Goal: Information Seeking & Learning: Learn about a topic

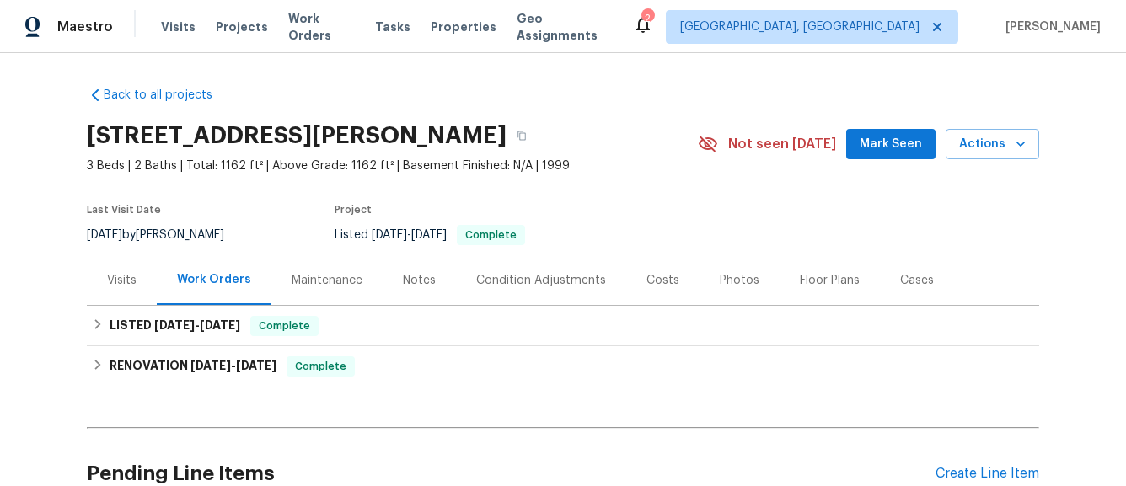
scroll to position [158, 0]
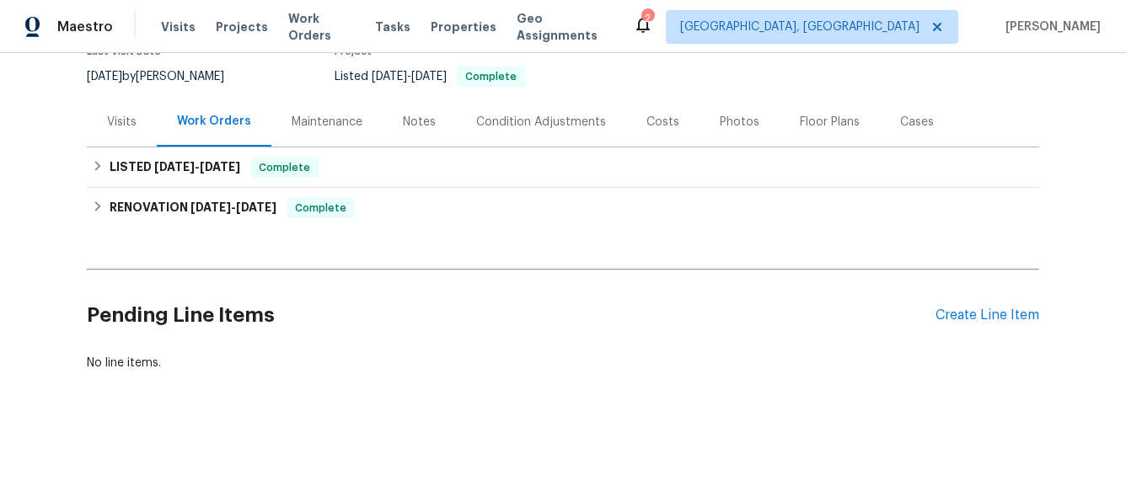
click at [282, 229] on div "Back to all projects [STREET_ADDRESS][PERSON_NAME] 3 Beds | 2 Baths | Total: 11…" at bounding box center [563, 150] width 952 height 470
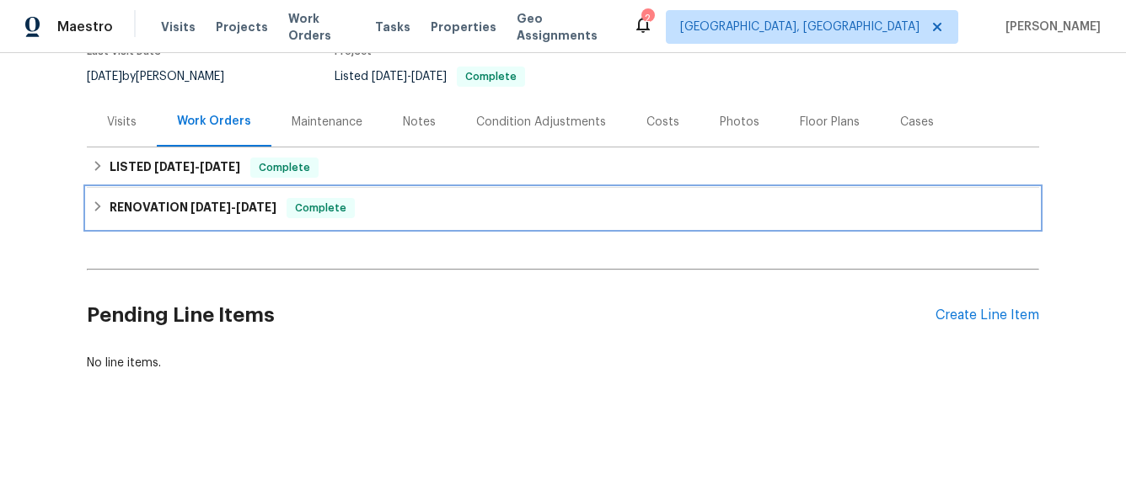
click at [295, 204] on div "RENOVATION [DATE] - [DATE] Complete" at bounding box center [563, 208] width 942 height 20
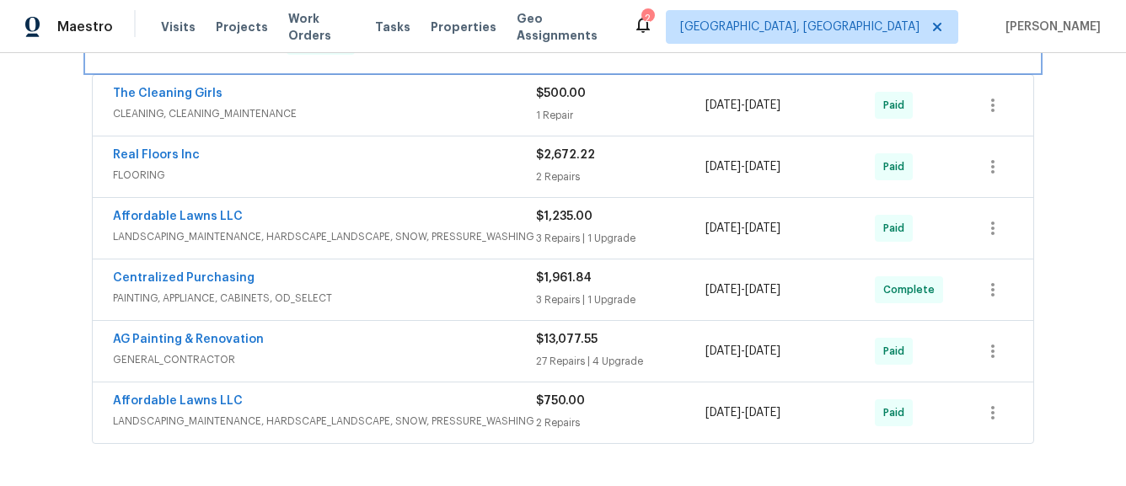
scroll to position [563, 0]
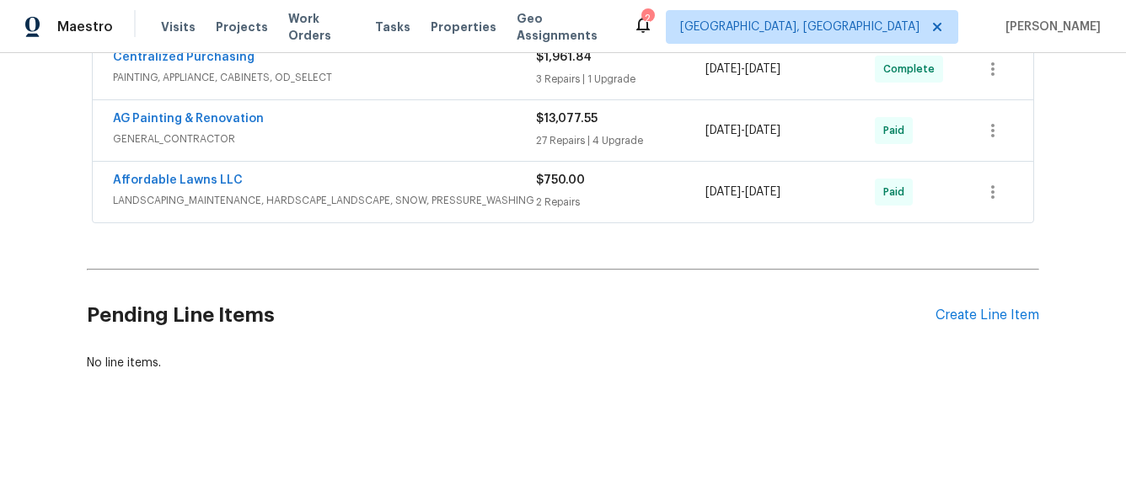
click at [382, 214] on div "Affordable Lawns LLC LANDSCAPING_MAINTENANCE, HARDSCAPE_LANDSCAPE, SNOW, PRESSU…" at bounding box center [563, 192] width 941 height 61
click at [385, 203] on span "LANDSCAPING_MAINTENANCE, HARDSCAPE_LANDSCAPE, SNOW, PRESSURE_WASHING" at bounding box center [324, 200] width 423 height 17
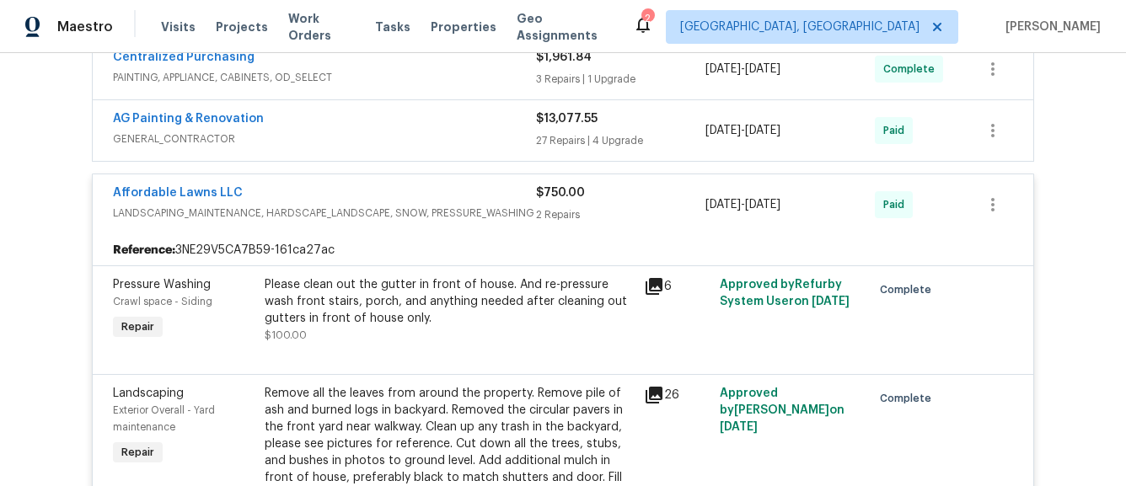
click at [416, 155] on div "AG Painting & Renovation GENERAL_CONTRACTOR $13,077.55 27 Repairs | 4 Upgrade […" at bounding box center [563, 130] width 941 height 61
click at [421, 137] on span "GENERAL_CONTRACTOR" at bounding box center [324, 139] width 423 height 17
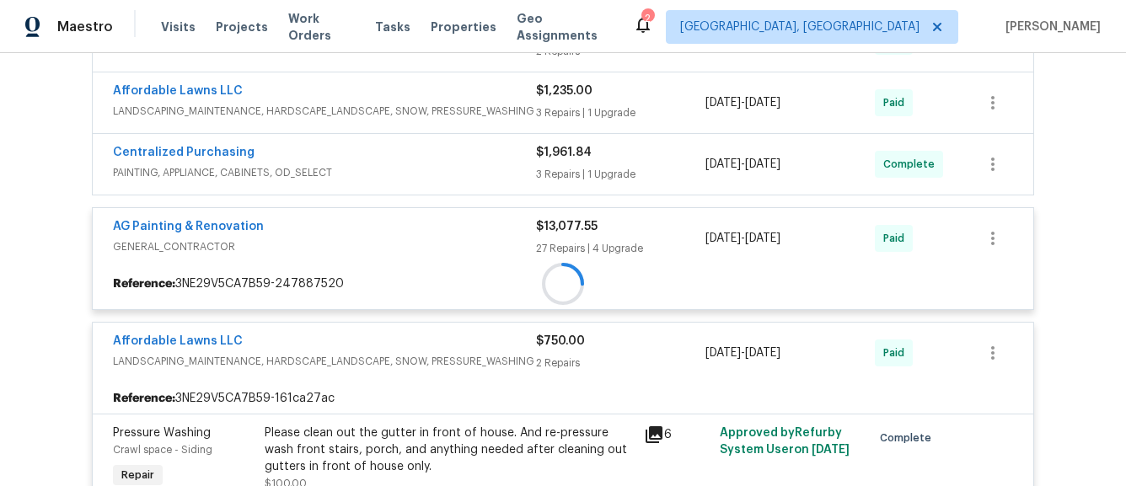
scroll to position [458, 0]
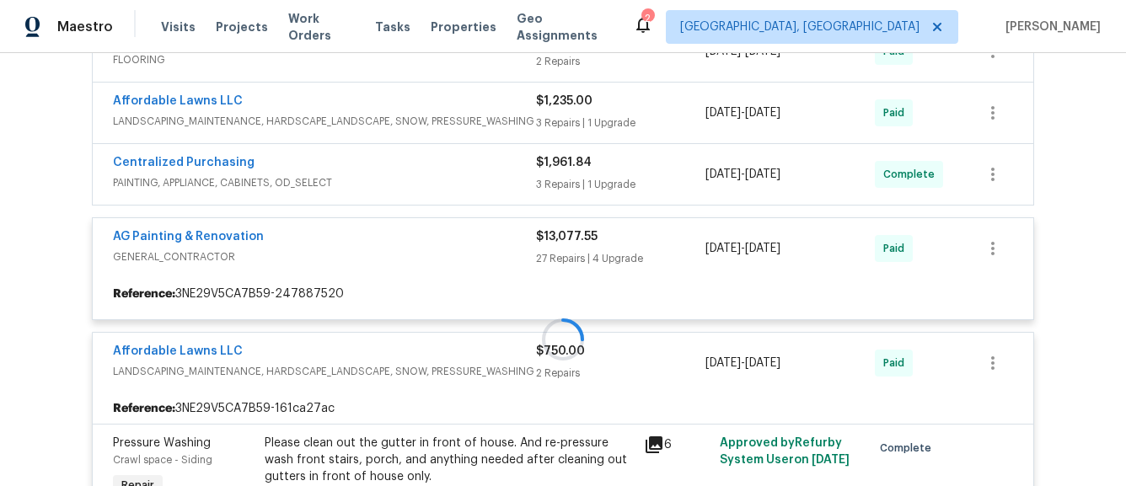
click at [413, 168] on div at bounding box center [563, 339] width 952 height 875
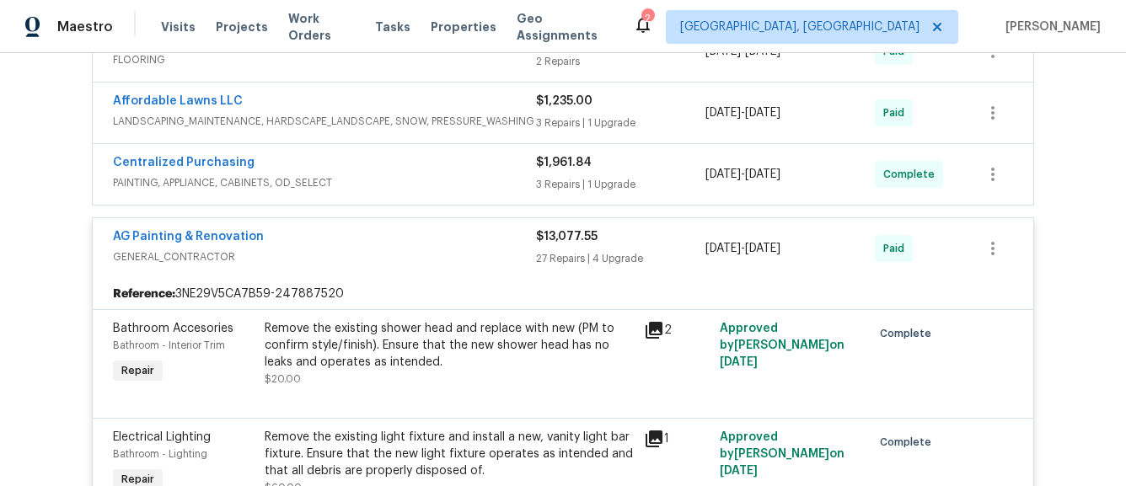
click at [416, 180] on span "PAINTING, APPLIANCE, CABINETS, OD_SELECT" at bounding box center [324, 182] width 423 height 17
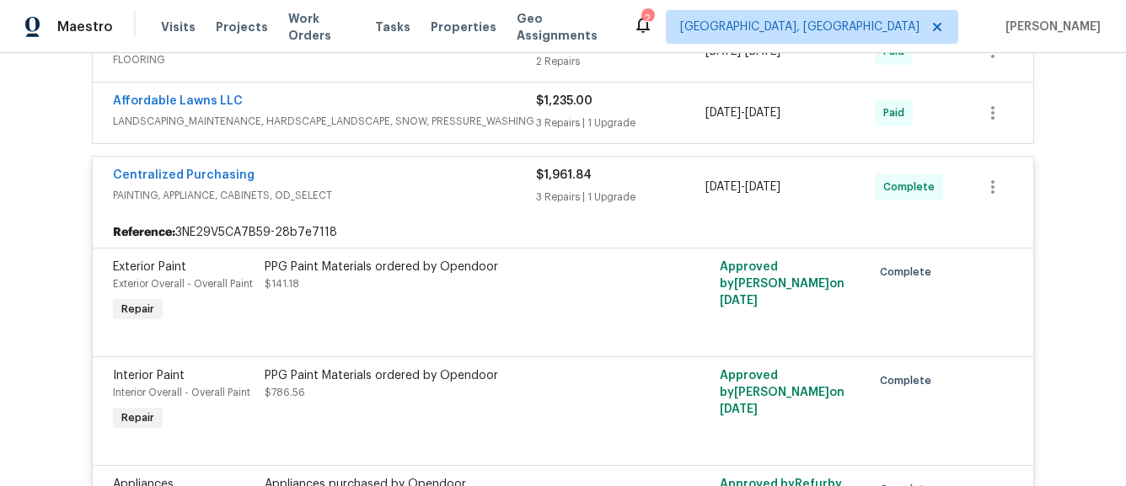
click at [444, 137] on div "Affordable Lawns LLC LANDSCAPING_MAINTENANCE, HARDSCAPE_LANDSCAPE, SNOW, PRESSU…" at bounding box center [563, 113] width 941 height 61
click at [453, 114] on span "LANDSCAPING_MAINTENANCE, HARDSCAPE_LANDSCAPE, SNOW, PRESSURE_WASHING" at bounding box center [324, 121] width 423 height 17
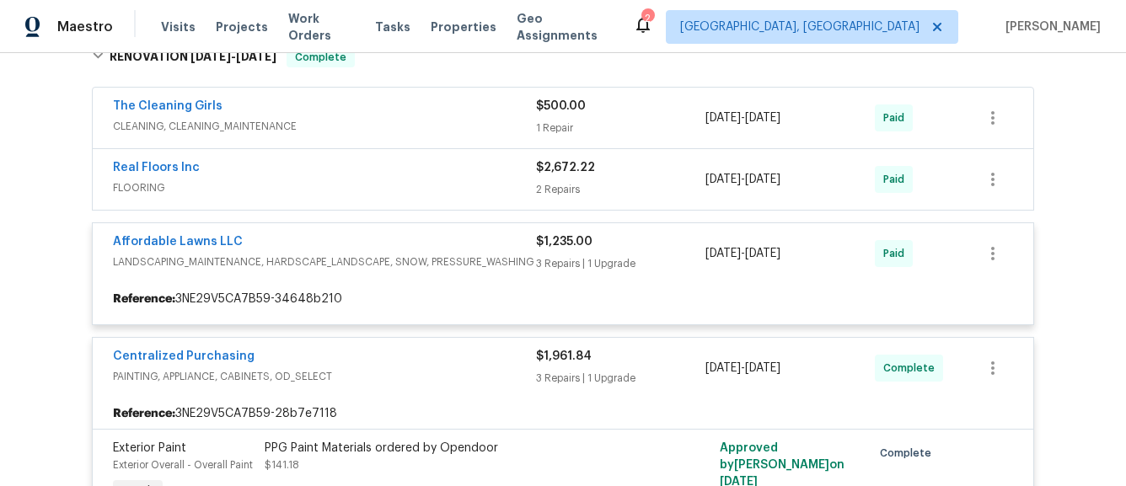
scroll to position [316, 0]
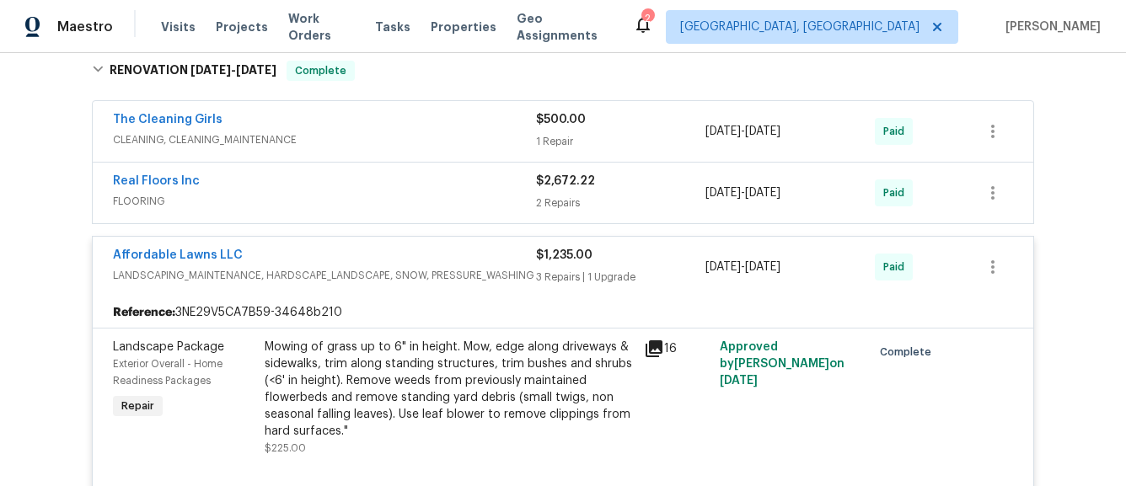
click at [426, 217] on div "Real Floors Inc FLOORING $2,672.22 2 Repairs [DATE] - [DATE] Paid" at bounding box center [563, 193] width 941 height 61
click at [446, 194] on span "FLOORING" at bounding box center [324, 201] width 423 height 17
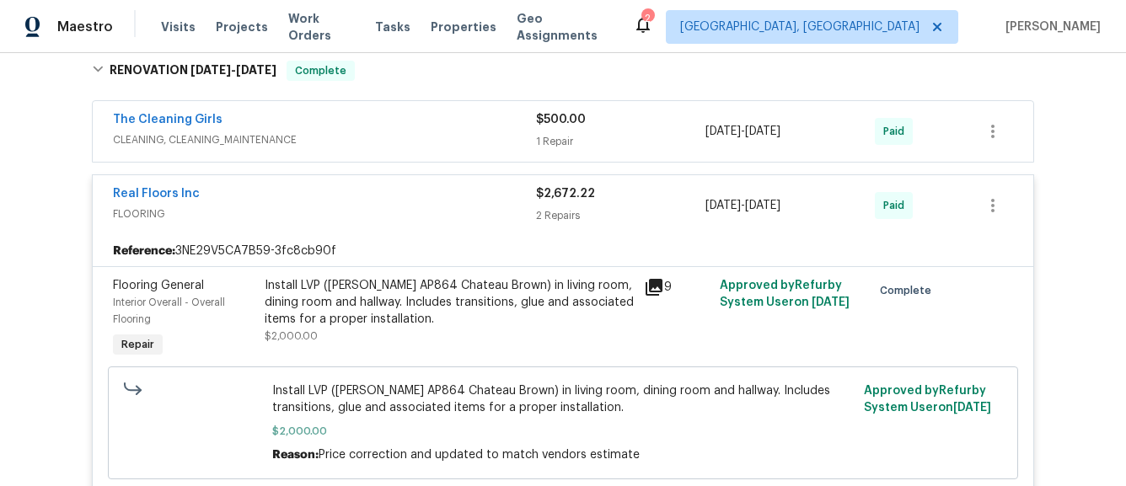
click at [454, 134] on span "CLEANING, CLEANING_MAINTENANCE" at bounding box center [324, 139] width 423 height 17
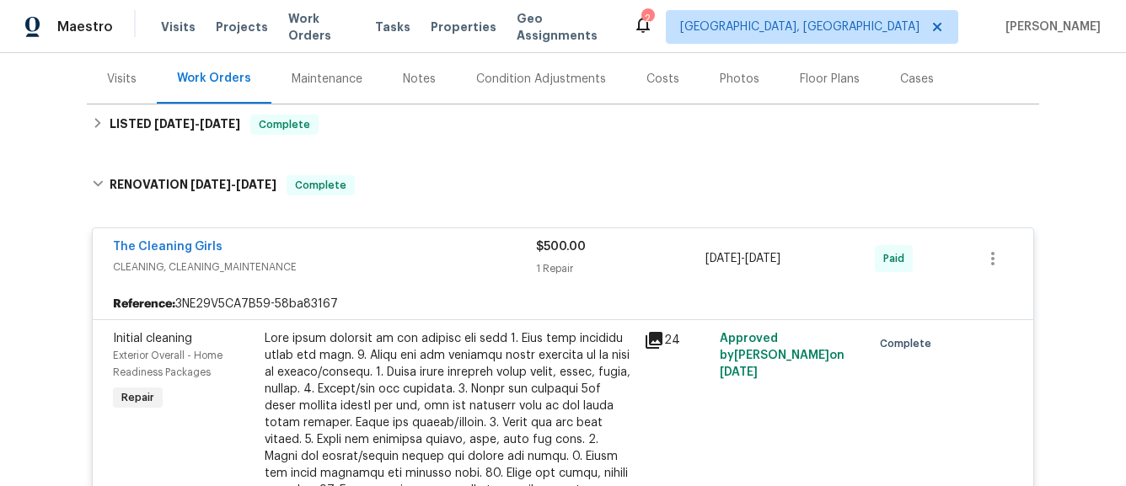
scroll to position [191, 0]
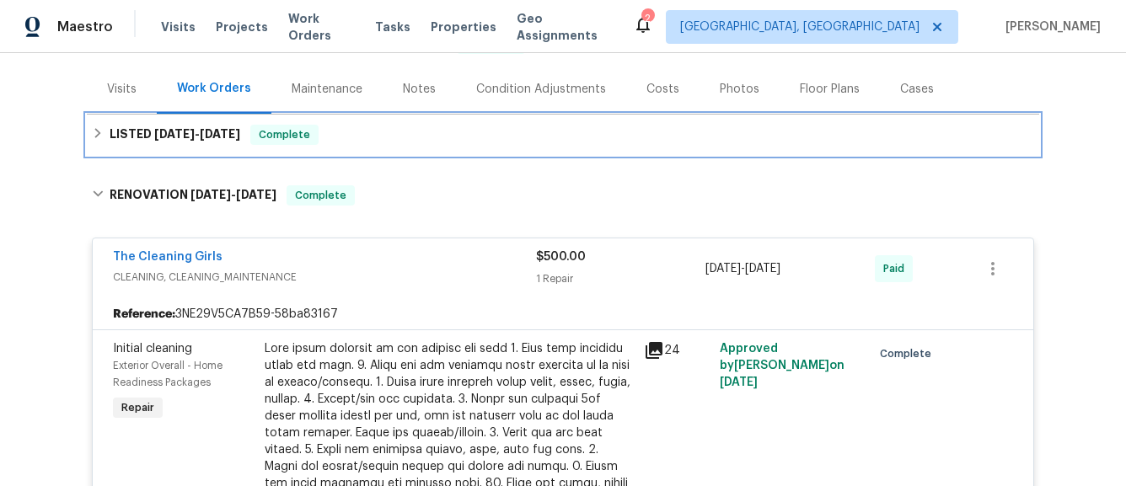
click at [308, 121] on div "LISTED [DATE] - [DATE] Complete" at bounding box center [563, 135] width 952 height 40
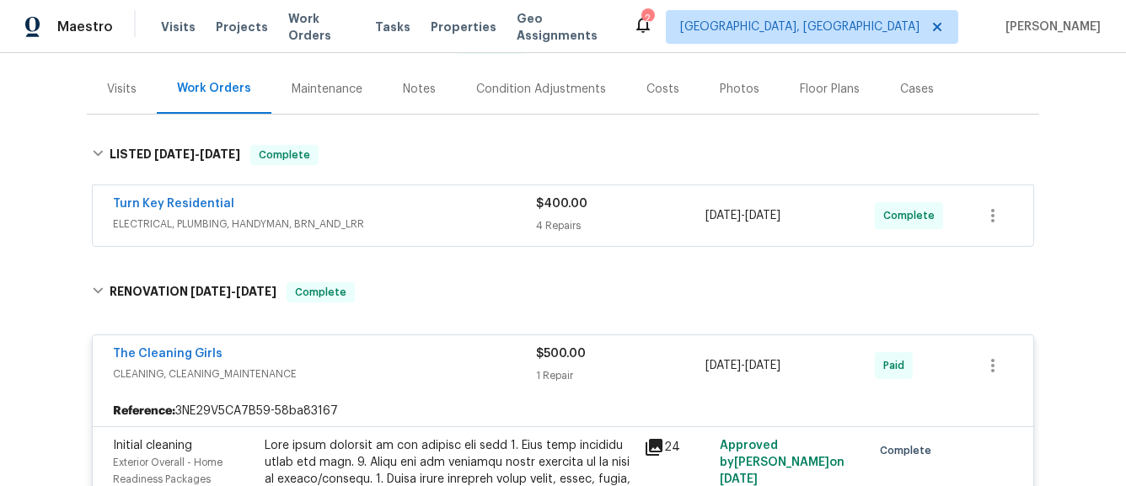
click at [364, 210] on div "Turn Key Residential" at bounding box center [324, 206] width 423 height 20
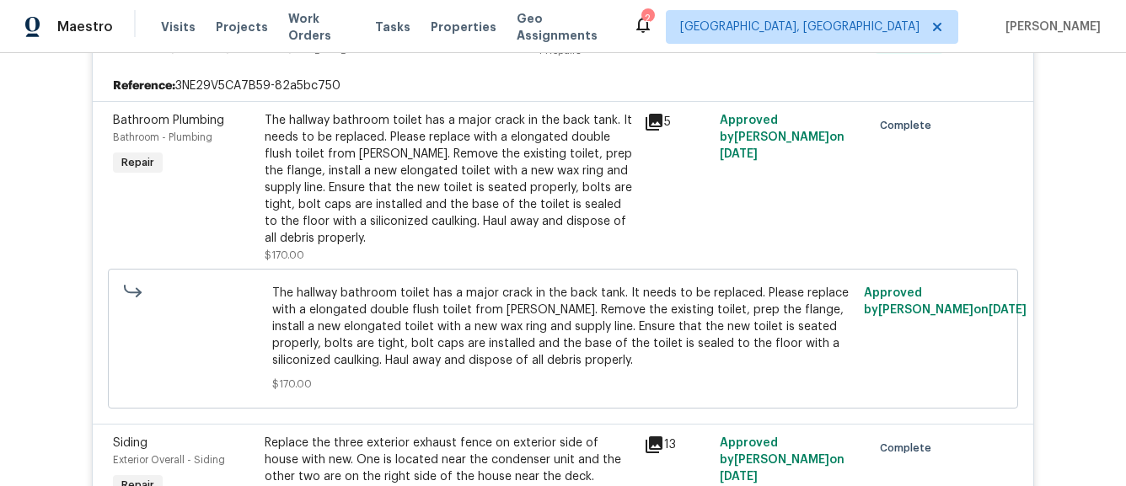
scroll to position [330, 0]
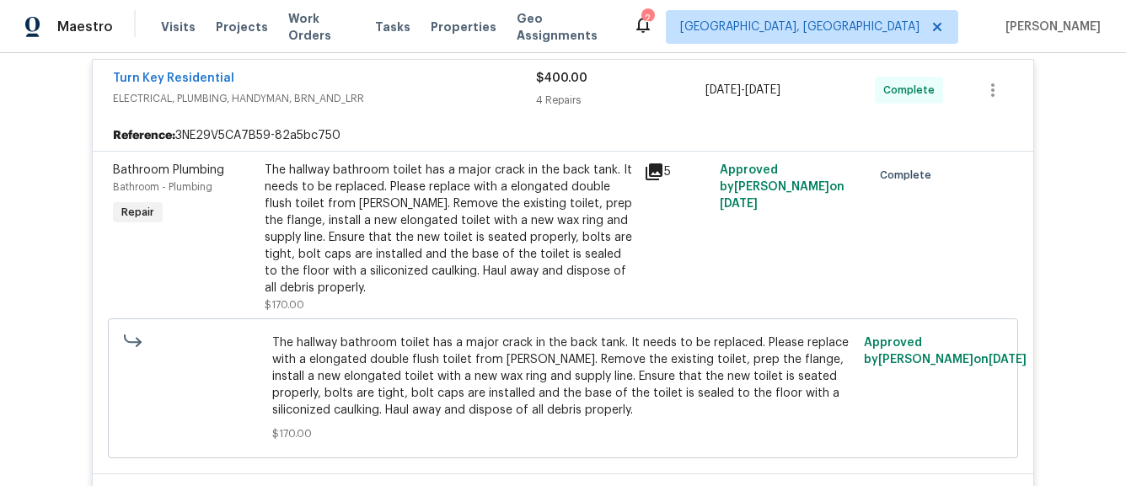
click at [652, 162] on icon at bounding box center [654, 172] width 20 height 20
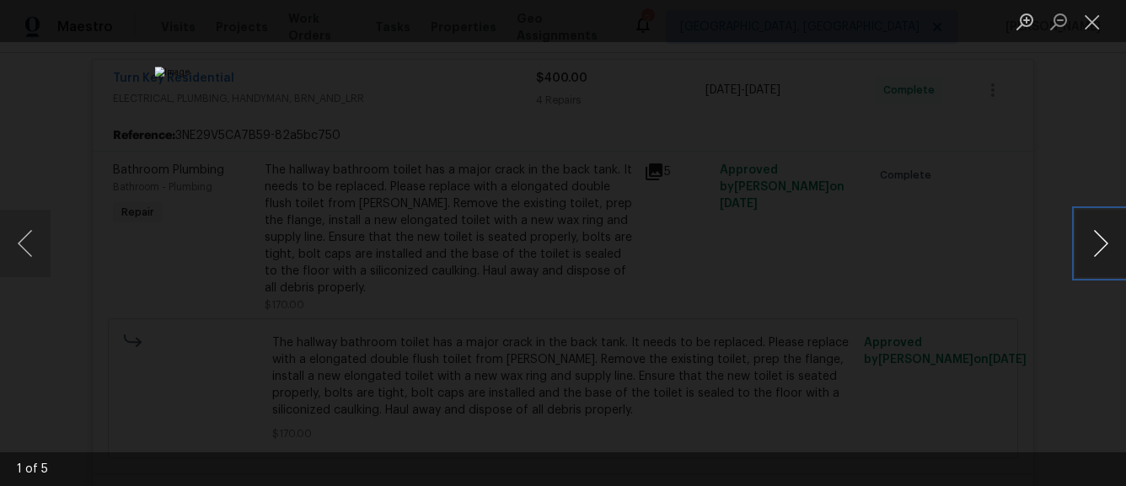
click at [1112, 249] on button "Next image" at bounding box center [1100, 243] width 51 height 67
click at [1113, 249] on button "Next image" at bounding box center [1100, 243] width 51 height 67
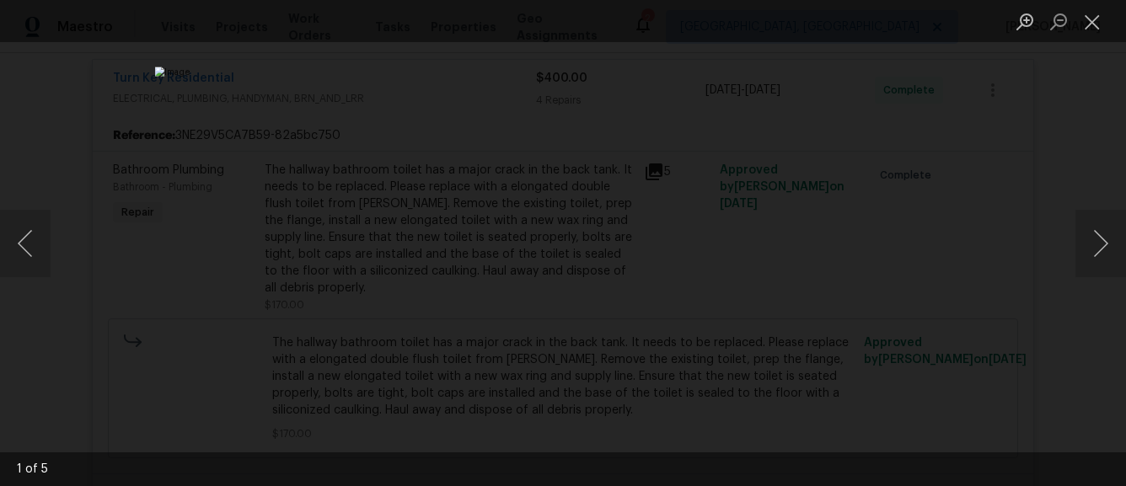
click at [1005, 260] on div "Lightbox" at bounding box center [563, 243] width 1126 height 486
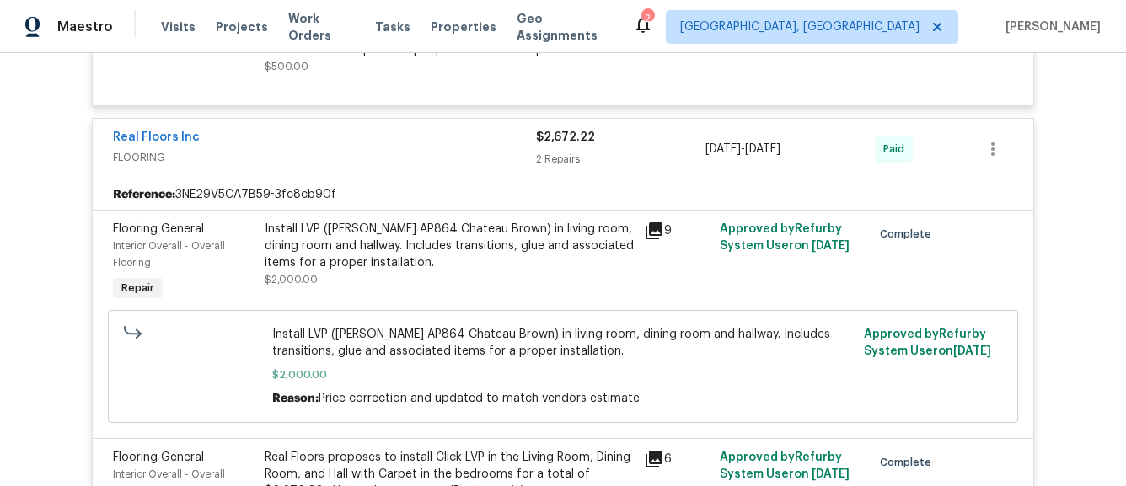
scroll to position [1824, 0]
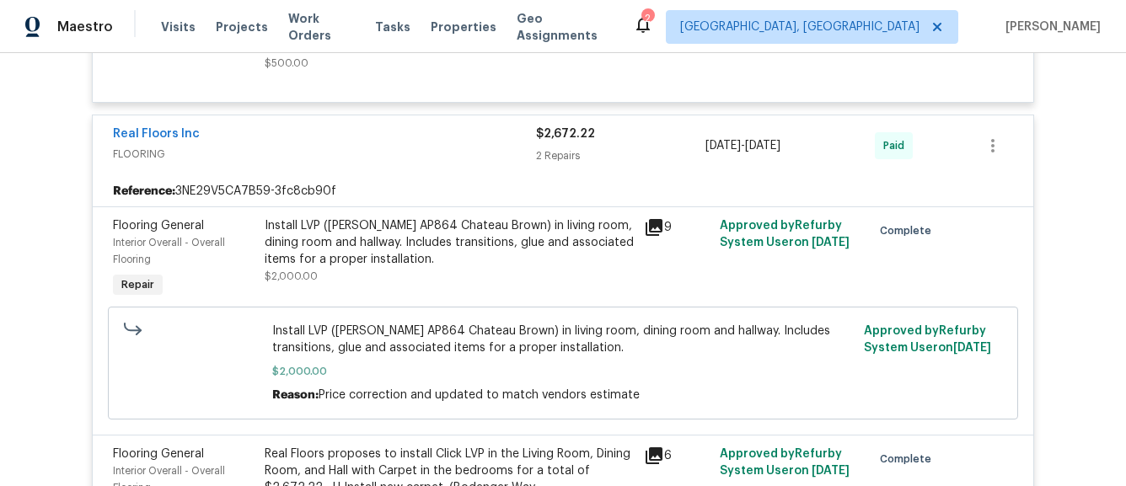
click at [654, 224] on icon at bounding box center [654, 227] width 17 height 17
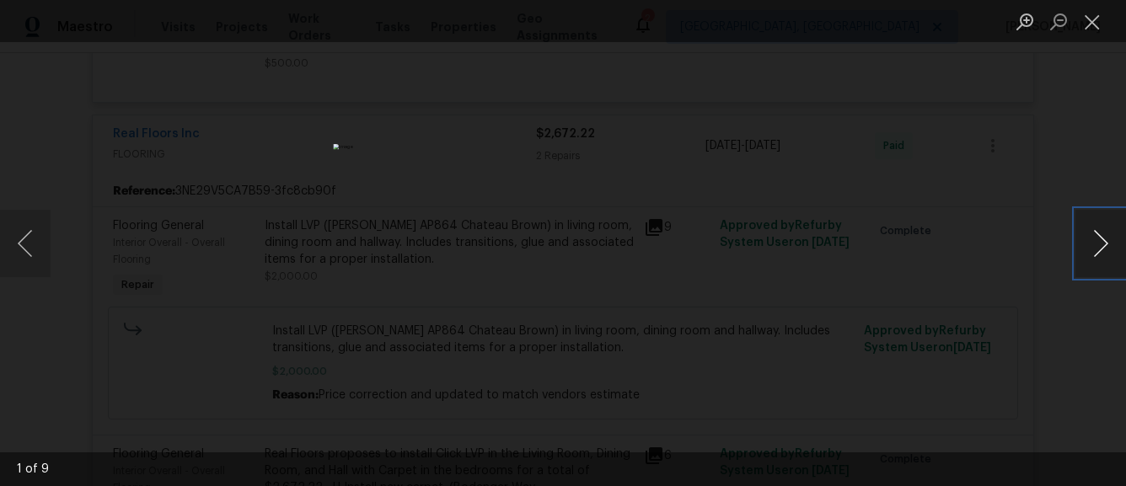
click at [1080, 236] on button "Next image" at bounding box center [1100, 243] width 51 height 67
click at [990, 239] on div "Lightbox" at bounding box center [563, 243] width 1126 height 486
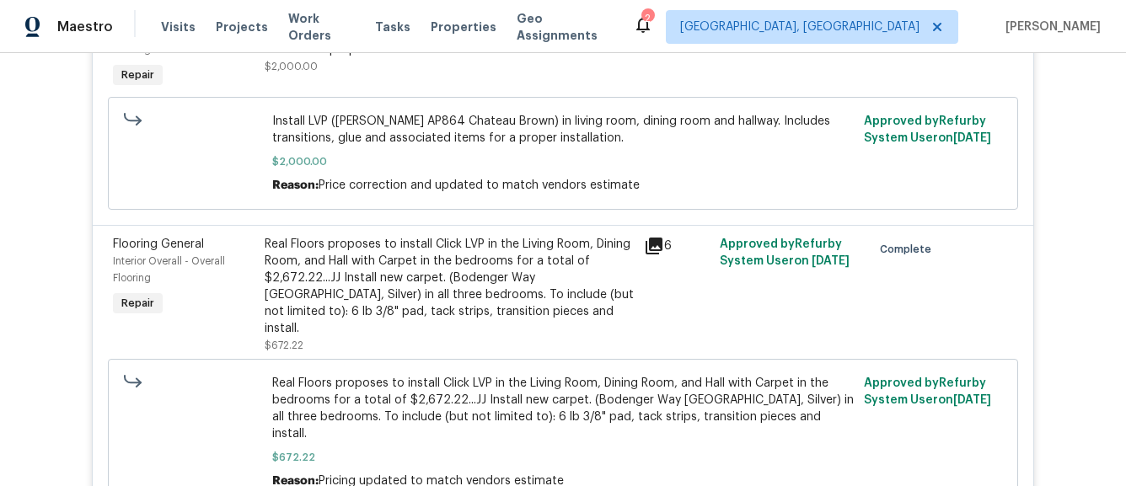
scroll to position [2083, 0]
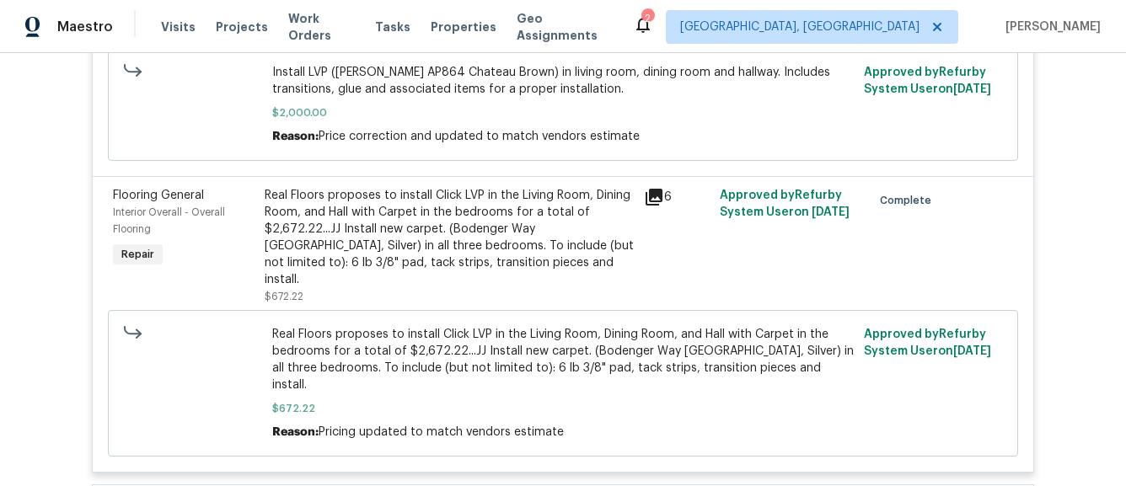
click at [649, 212] on div "6" at bounding box center [677, 246] width 76 height 128
click at [655, 204] on icon at bounding box center [654, 197] width 17 height 17
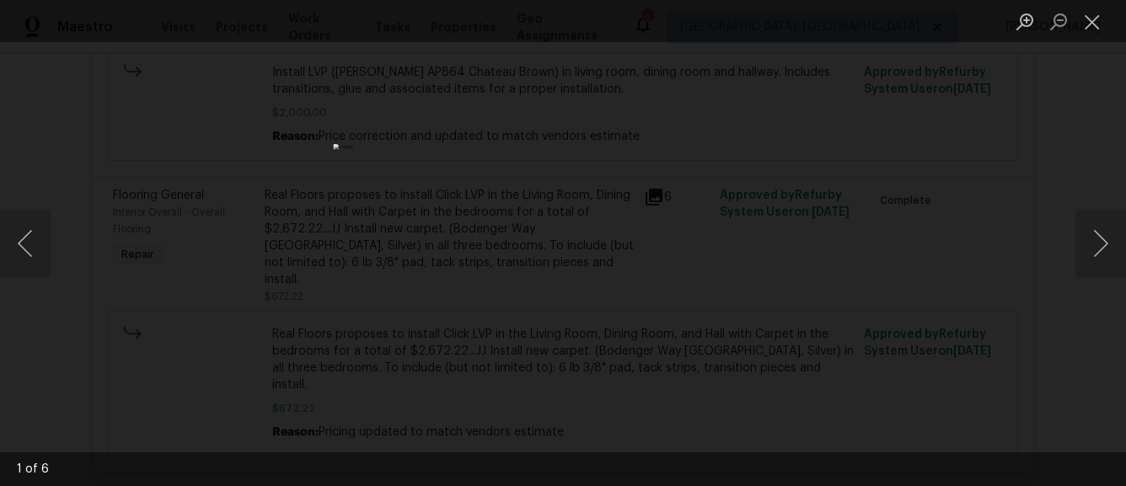
click at [1102, 298] on div "Lightbox" at bounding box center [563, 243] width 1126 height 486
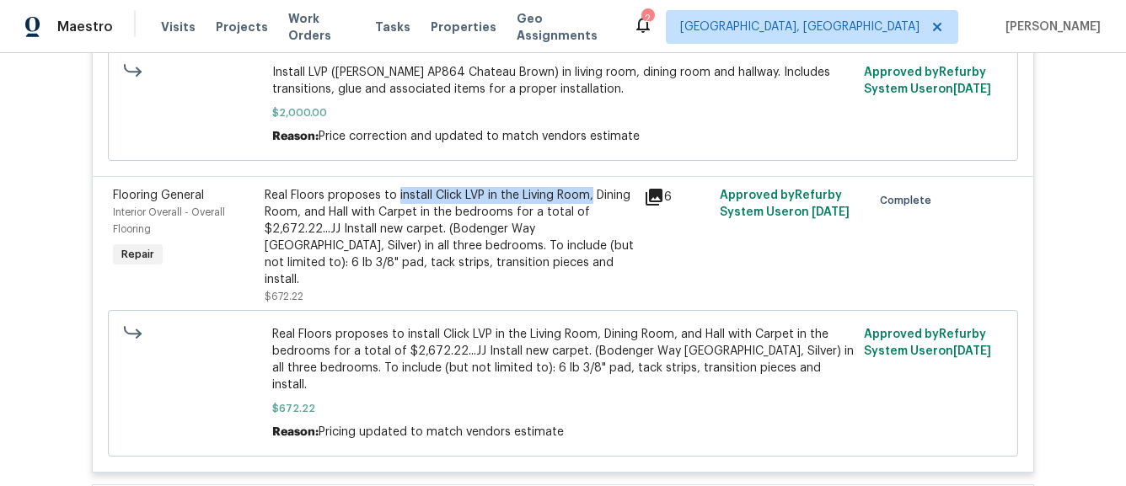
drag, startPoint x: 592, startPoint y: 201, endPoint x: 397, endPoint y: 205, distance: 194.7
click at [397, 205] on div "Real Floors proposes to install Click LVP in the Living Room, Dining Room, and …" at bounding box center [449, 237] width 369 height 101
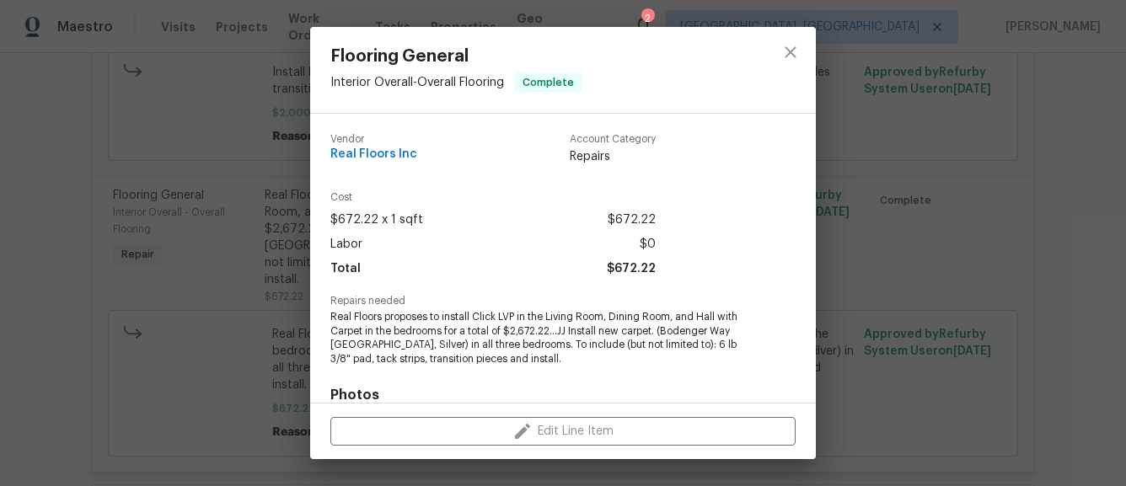
copy div "install Click LVP in the [GEOGRAPHIC_DATA],"
drag, startPoint x: 607, startPoint y: 317, endPoint x: 475, endPoint y: 323, distance: 131.6
click at [475, 323] on span "Real Floors proposes to install Click LVP in the Living Room, Dining Room, and …" at bounding box center [539, 338] width 419 height 56
copy span "Click LVP in the Living Room"
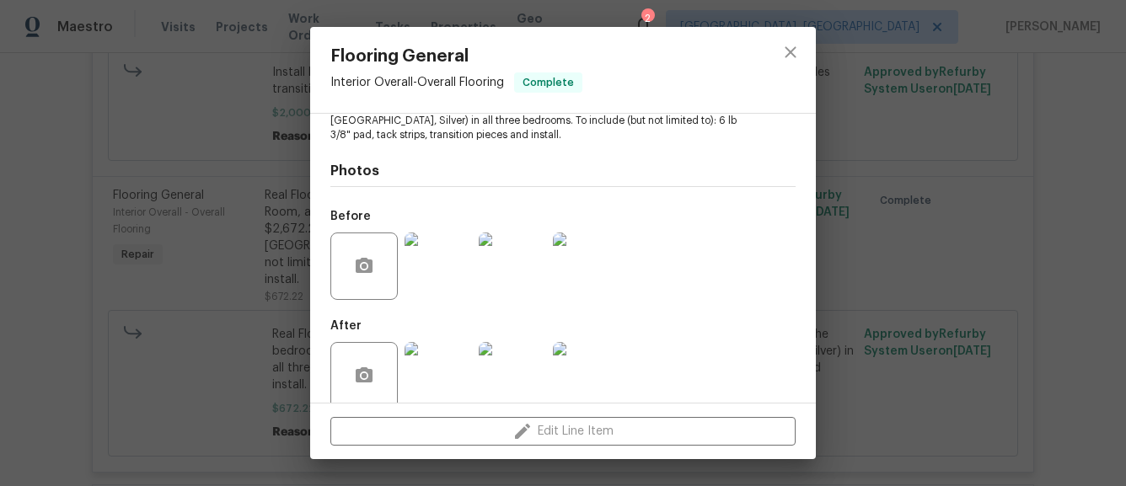
scroll to position [230, 0]
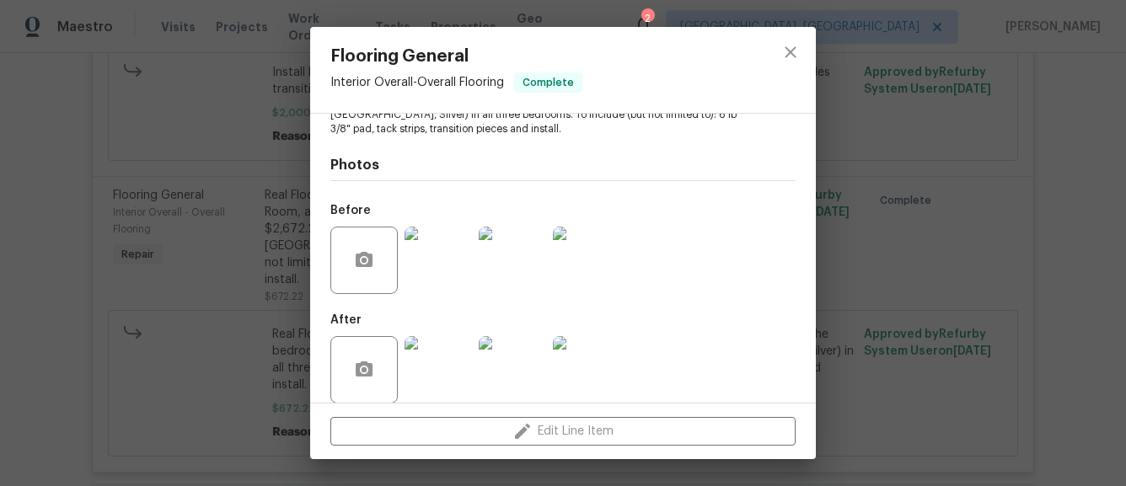
click at [437, 248] on img at bounding box center [438, 260] width 67 height 67
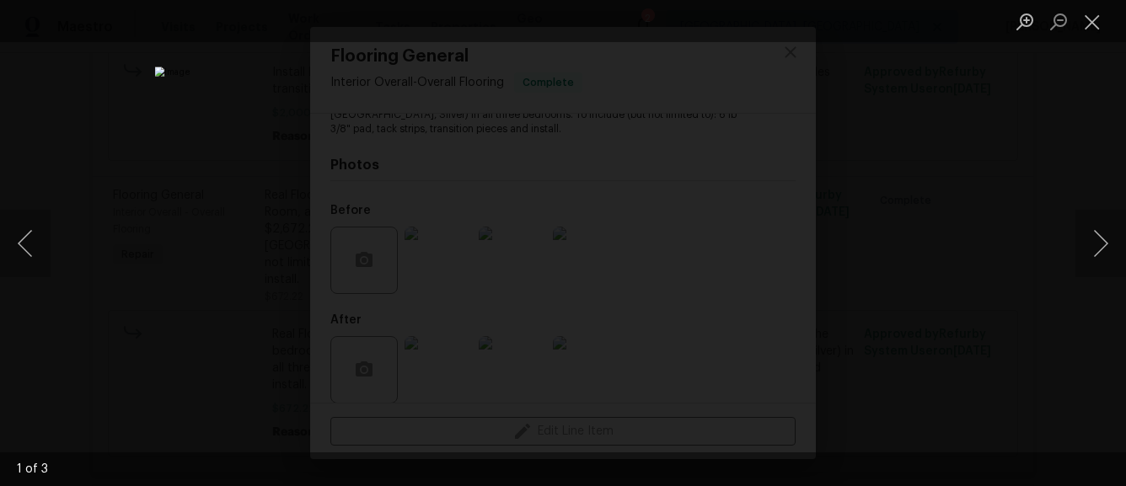
click at [944, 176] on div "Lightbox" at bounding box center [563, 243] width 1126 height 486
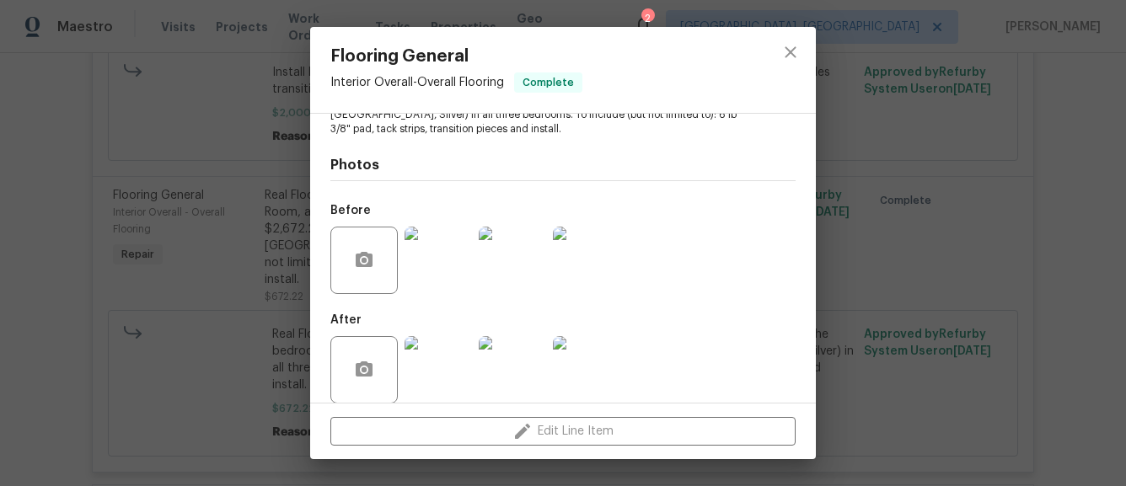
click at [429, 373] on img at bounding box center [438, 369] width 67 height 67
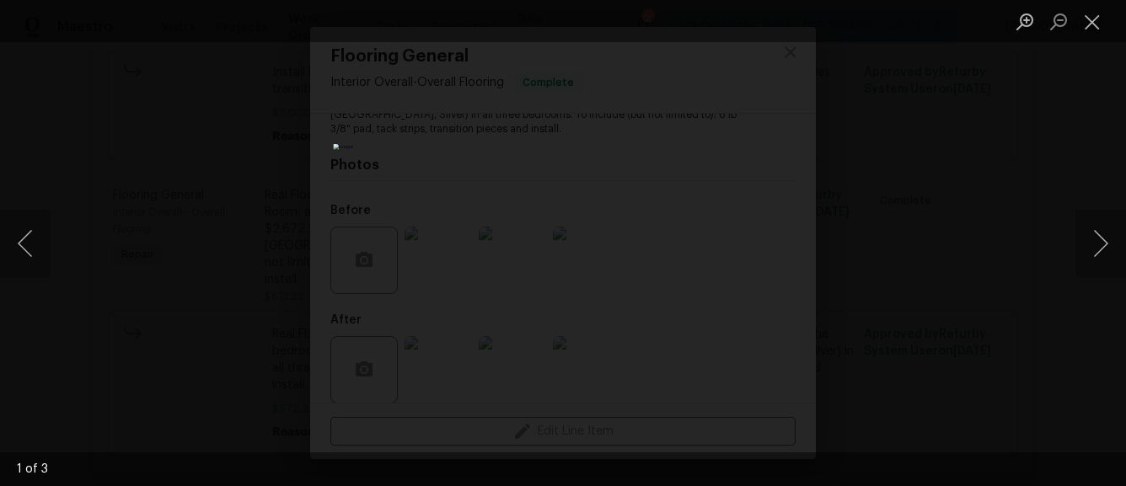
click at [872, 187] on div "Lightbox" at bounding box center [563, 243] width 1126 height 486
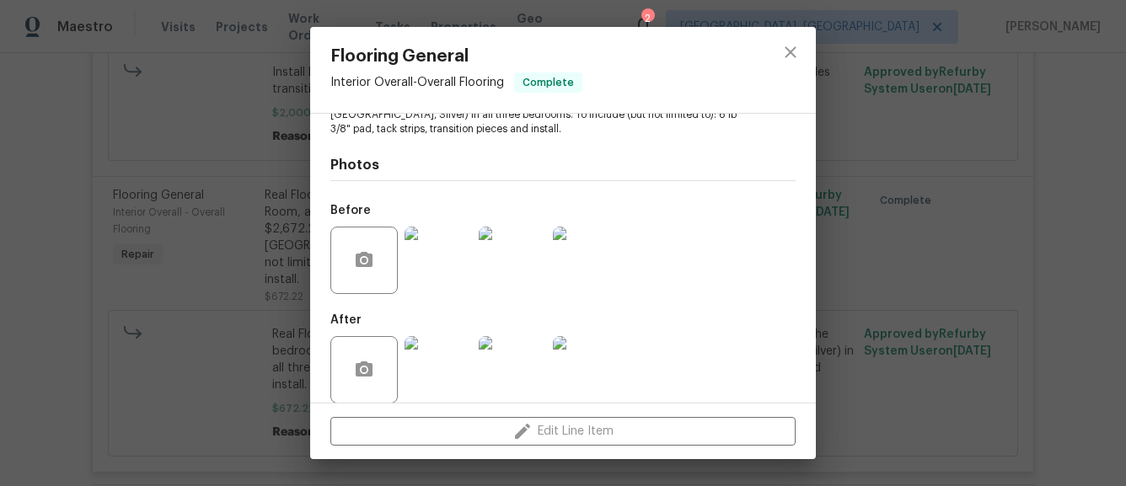
click at [519, 264] on img at bounding box center [512, 260] width 67 height 67
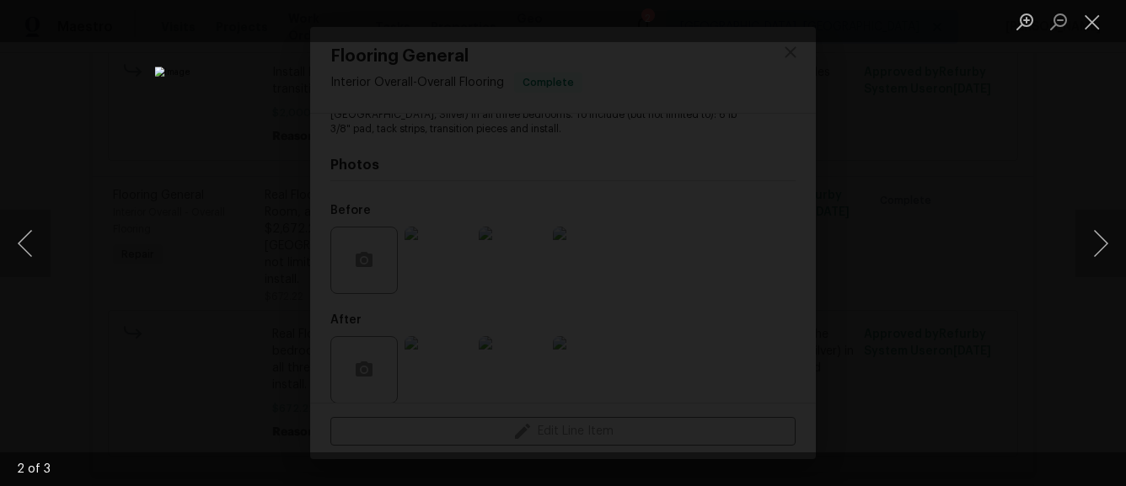
click at [964, 214] on div "Lightbox" at bounding box center [563, 243] width 1126 height 486
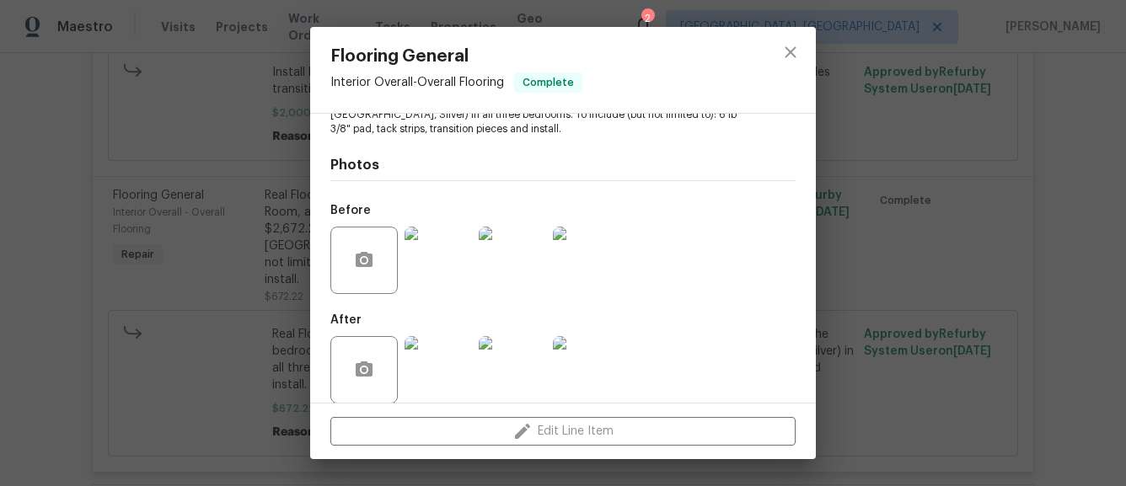
click at [502, 373] on img at bounding box center [512, 369] width 67 height 67
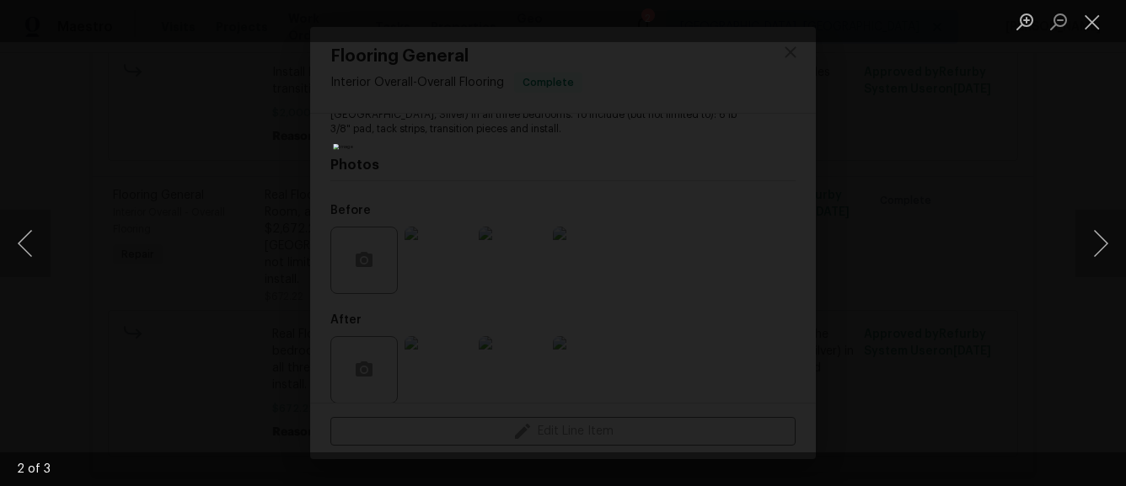
click at [1027, 241] on div "Lightbox" at bounding box center [563, 243] width 1126 height 486
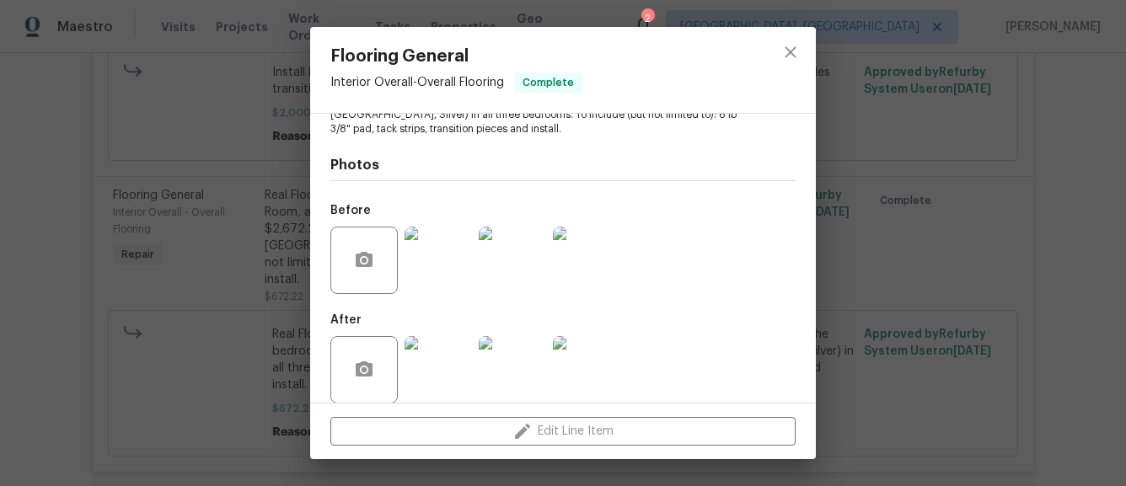
click at [607, 254] on img at bounding box center [586, 260] width 67 height 67
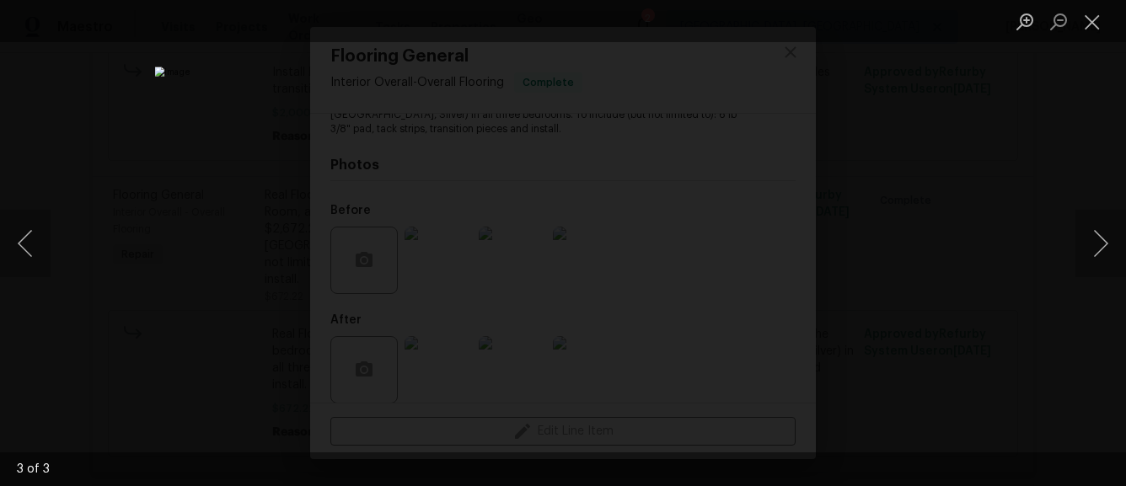
click at [953, 320] on div "Lightbox" at bounding box center [563, 243] width 1126 height 486
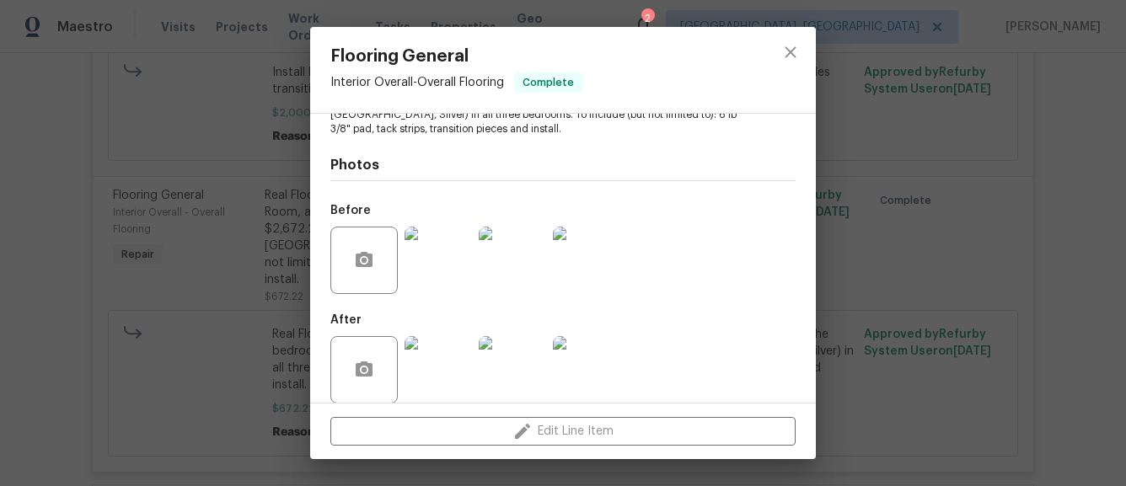
click at [587, 358] on img at bounding box center [586, 369] width 67 height 67
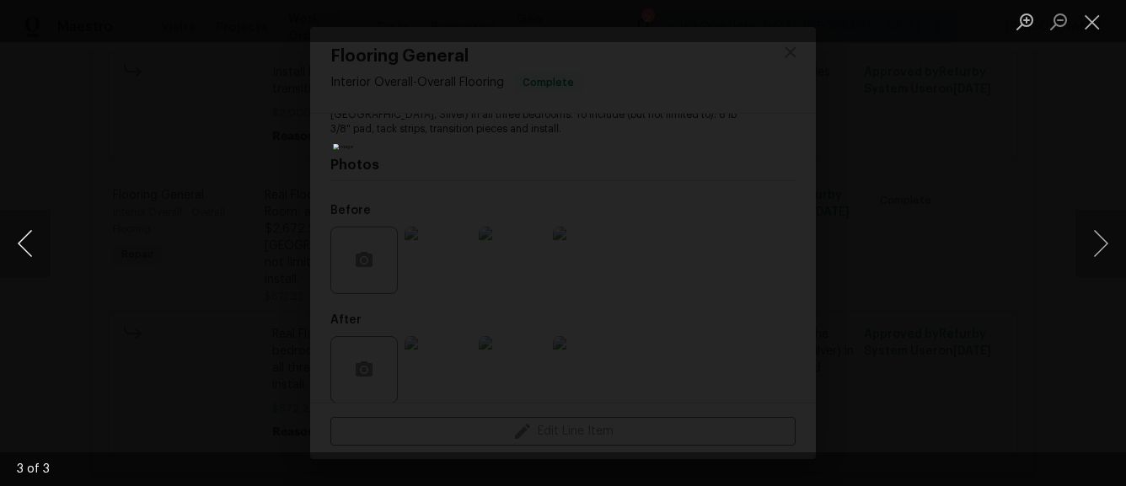
click at [11, 245] on button "Previous image" at bounding box center [25, 243] width 51 height 67
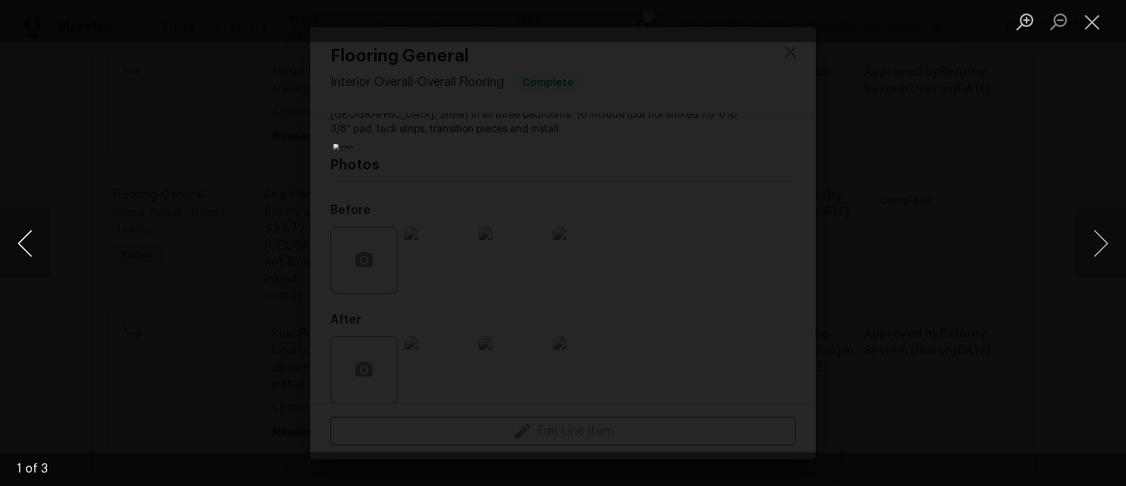
click at [11, 245] on button "Previous image" at bounding box center [25, 243] width 51 height 67
click at [13, 246] on button "Previous image" at bounding box center [25, 243] width 51 height 67
click at [1045, 169] on div "Lightbox" at bounding box center [563, 243] width 1126 height 486
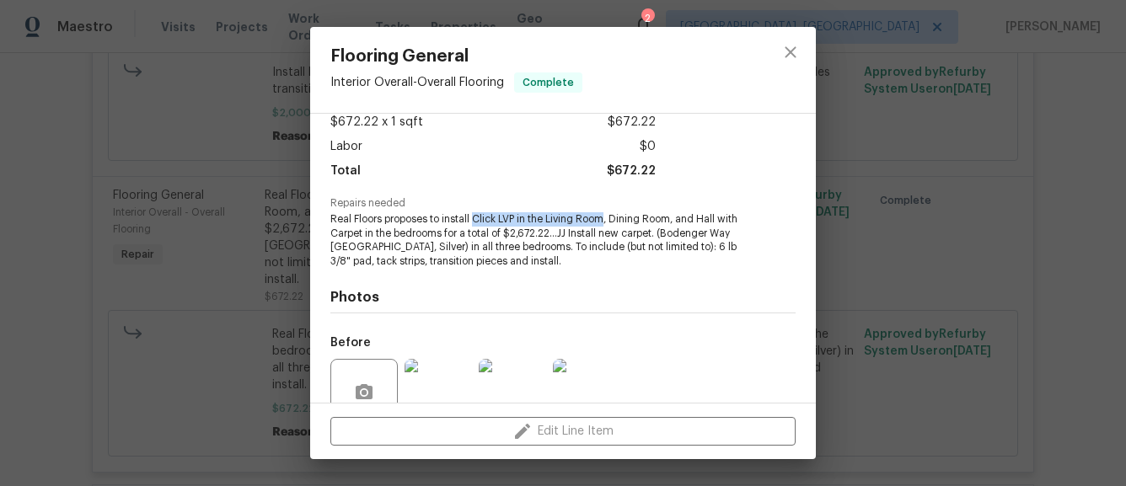
scroll to position [91, 0]
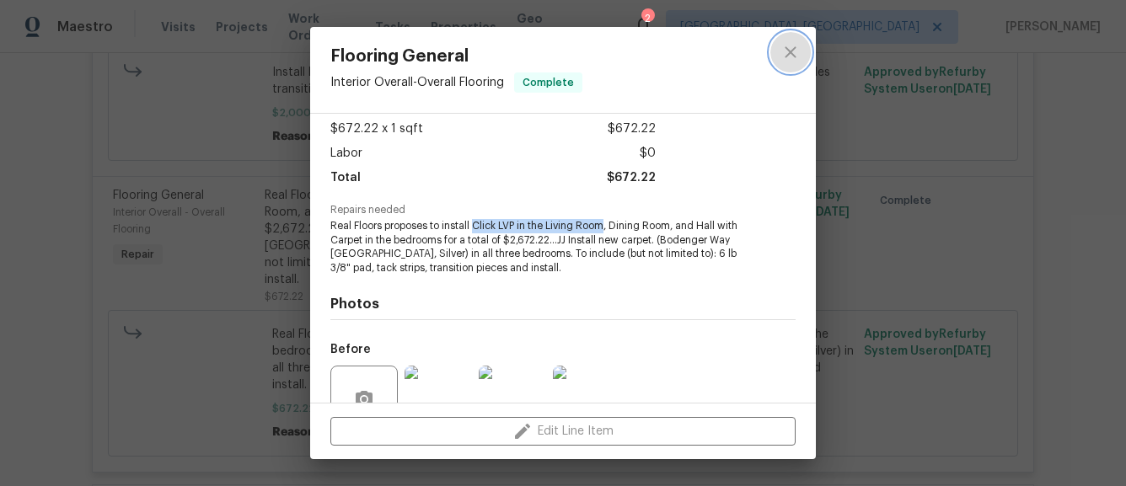
click at [777, 62] on button "close" at bounding box center [790, 52] width 40 height 40
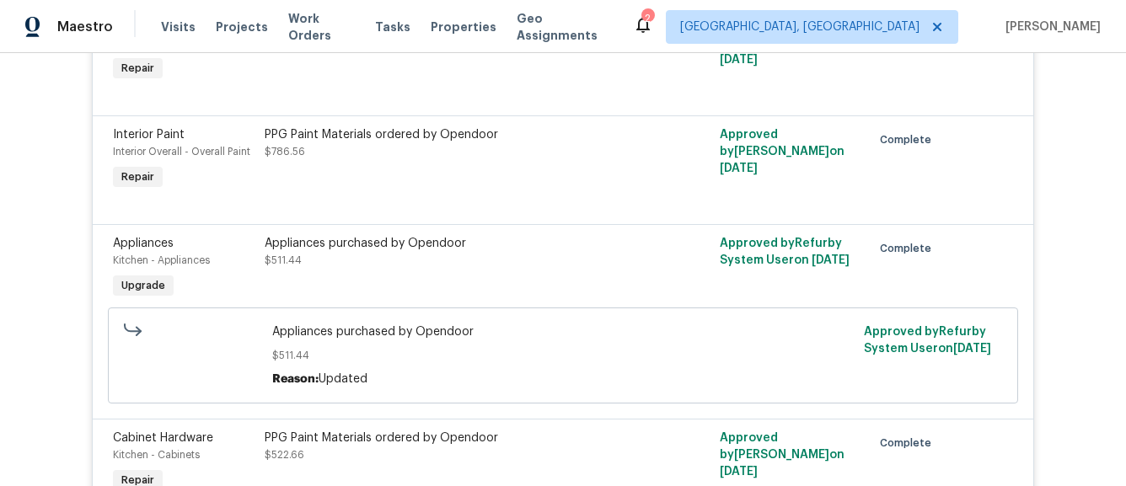
scroll to position [3322, 0]
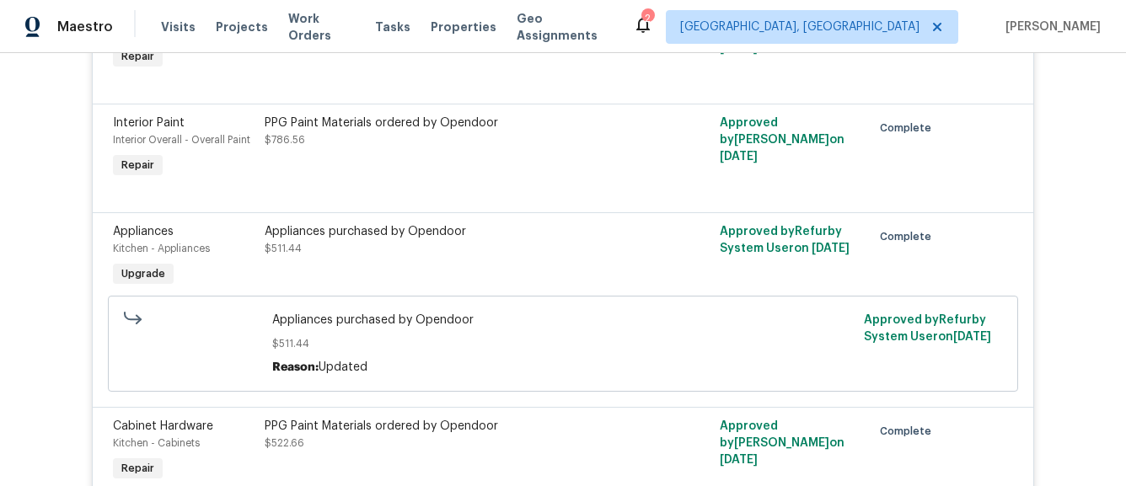
click at [440, 359] on div "Reason: Updated" at bounding box center [563, 367] width 582 height 17
click at [350, 239] on div "Appliances purchased by Opendoor $511.44" at bounding box center [449, 257] width 379 height 78
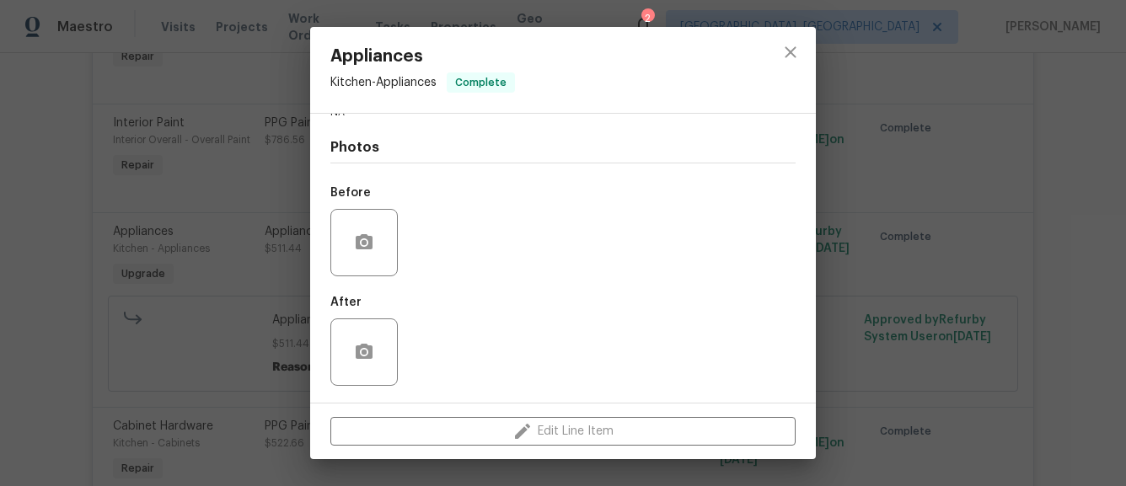
scroll to position [0, 0]
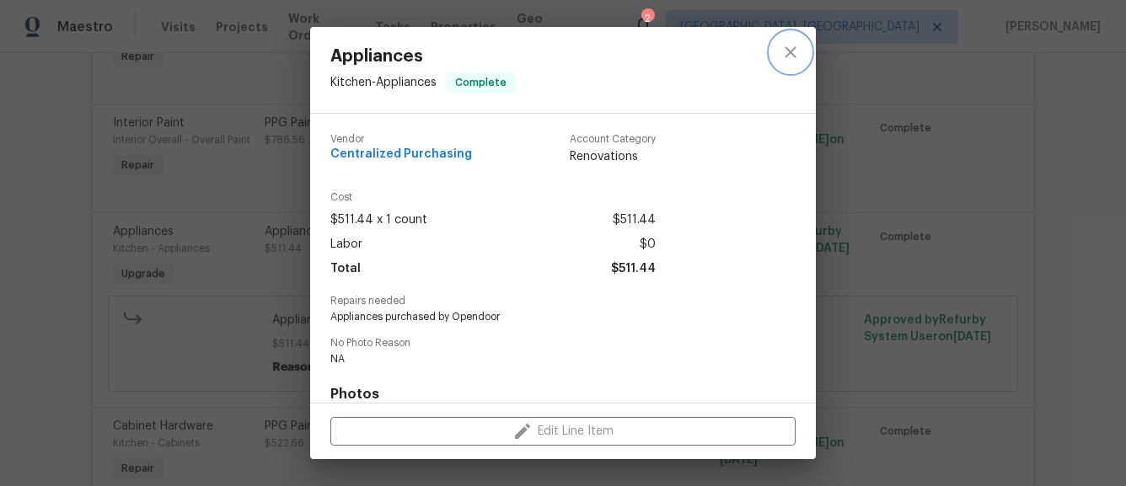
click at [799, 55] on icon "close" at bounding box center [790, 52] width 20 height 20
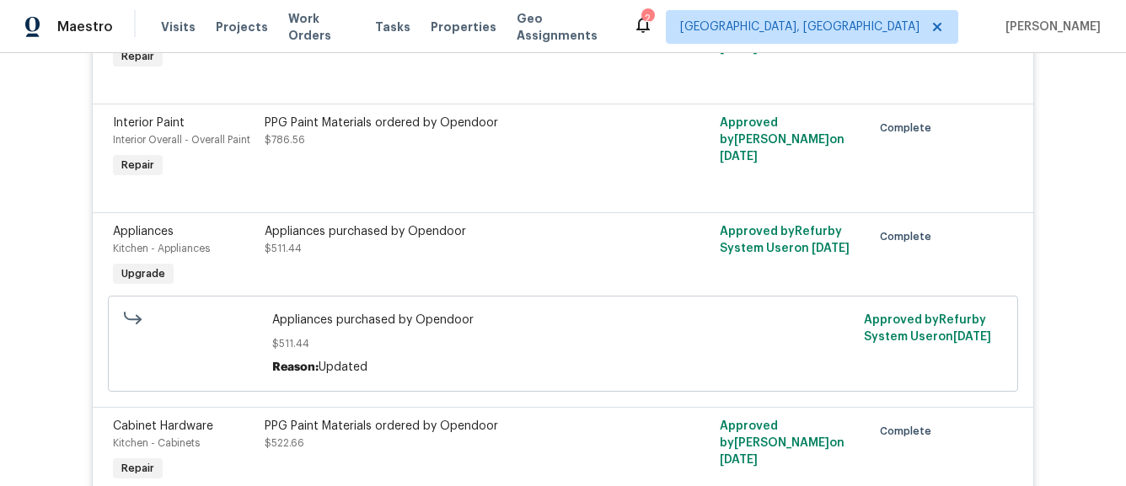
scroll to position [3433, 0]
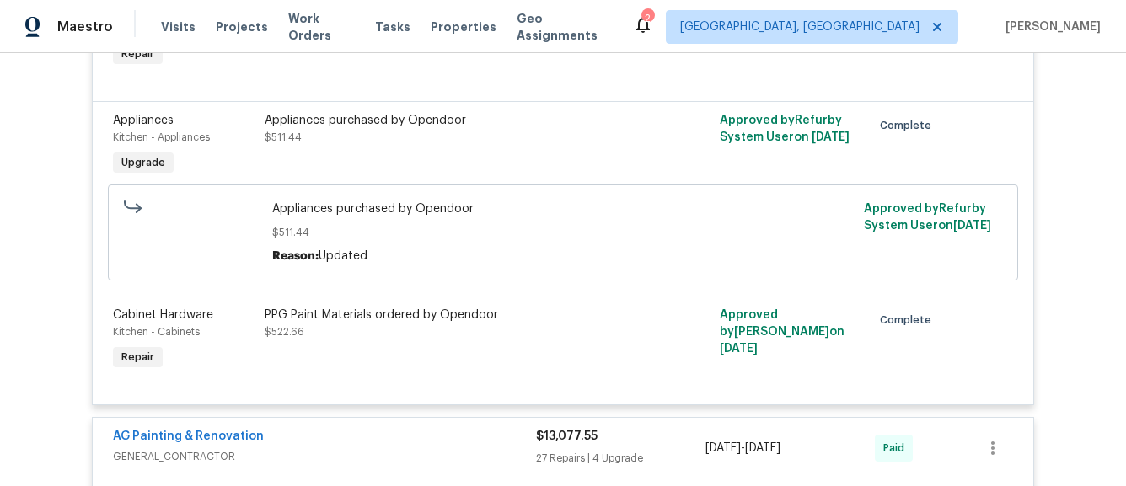
click at [332, 307] on div "PPG Paint Materials ordered by Opendoor $522.66" at bounding box center [449, 324] width 369 height 34
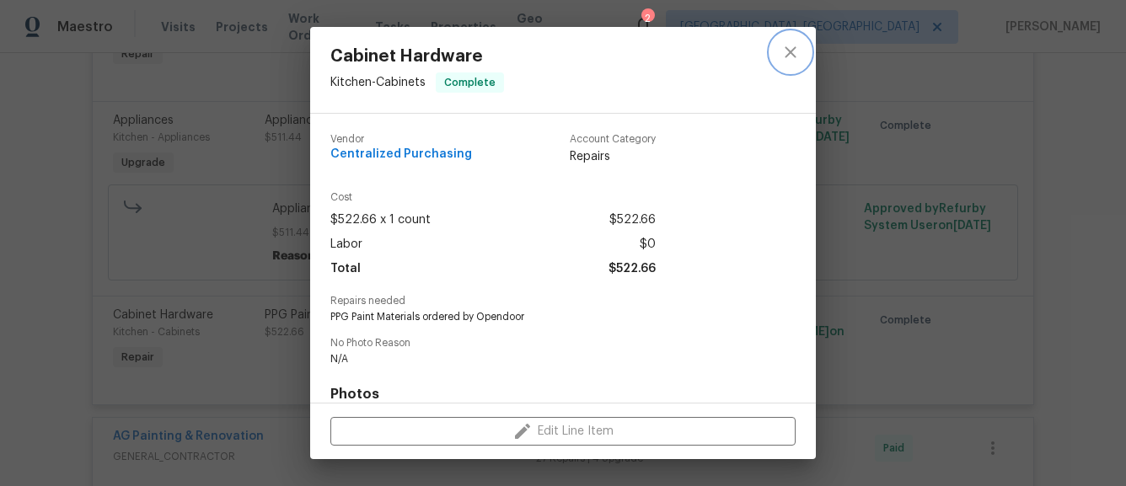
click at [804, 52] on button "close" at bounding box center [790, 52] width 40 height 40
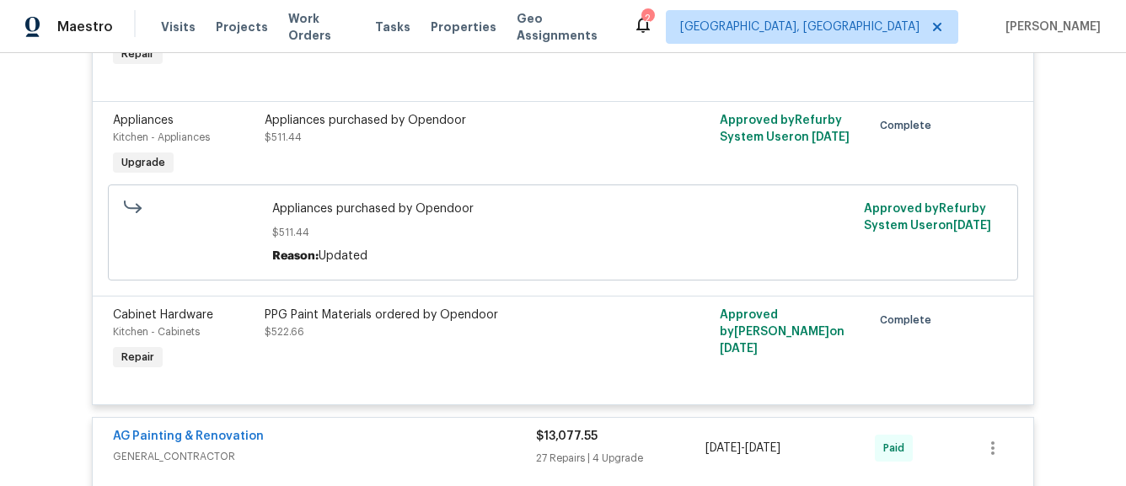
scroll to position [3365, 0]
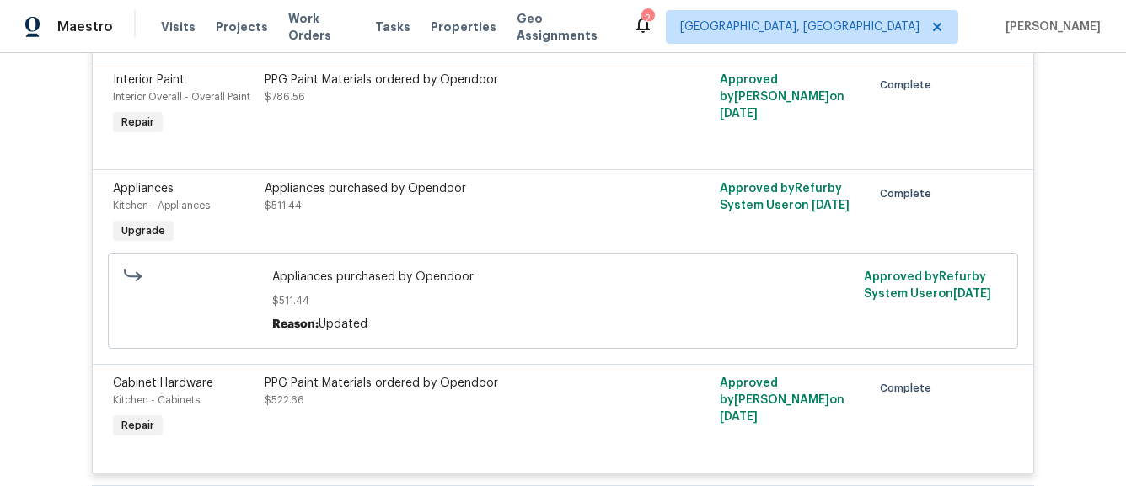
click at [400, 180] on div "Appliances purchased by Opendoor $511.44" at bounding box center [449, 197] width 369 height 34
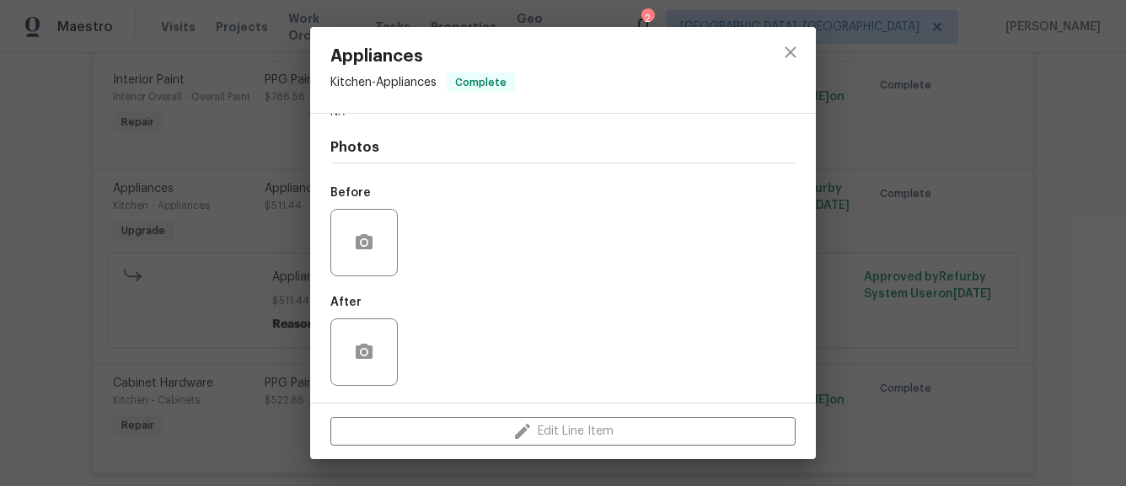
scroll to position [0, 0]
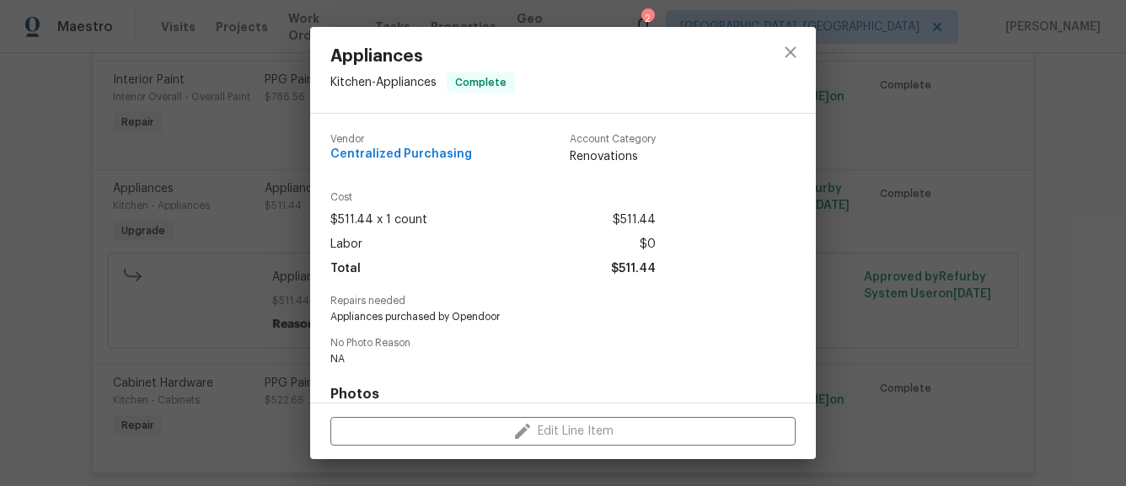
click at [415, 81] on span "Kitchen - Appliances" at bounding box center [383, 83] width 106 height 12
click at [411, 150] on span "Centralized Purchasing" at bounding box center [401, 154] width 142 height 13
click at [411, 160] on span "Centralized Purchasing" at bounding box center [401, 154] width 142 height 13
click at [446, 158] on span "Centralized Purchasing" at bounding box center [401, 154] width 142 height 13
click at [798, 47] on icon "close" at bounding box center [790, 52] width 20 height 20
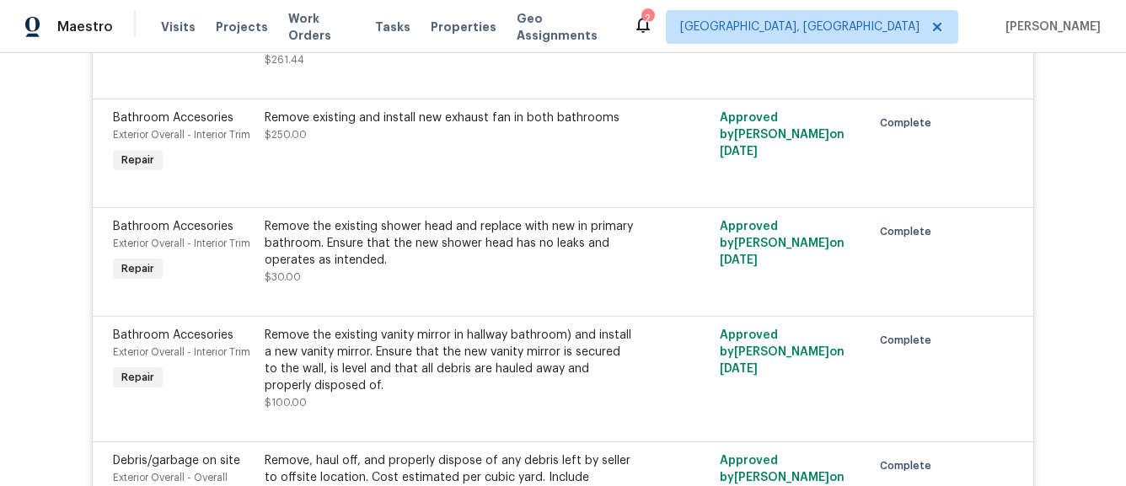
scroll to position [4838, 0]
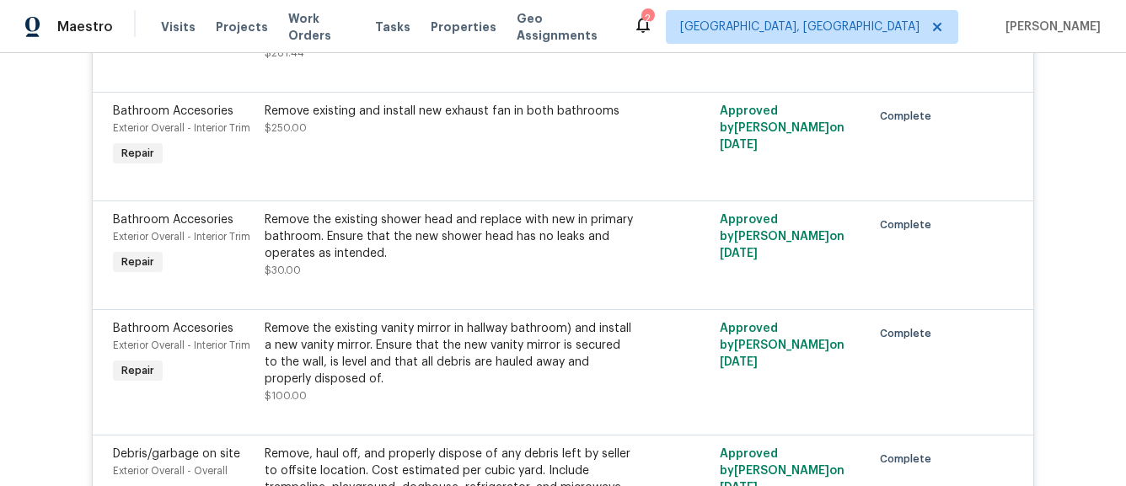
click at [580, 320] on div "Remove the existing vanity mirror in hallway bathroom) and install a new vanity…" at bounding box center [449, 353] width 369 height 67
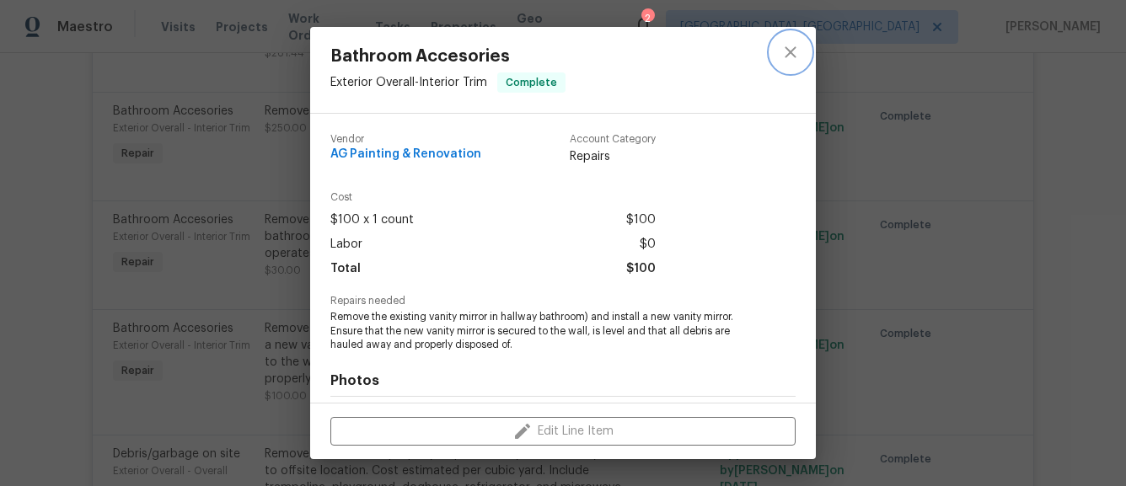
click at [789, 51] on icon "close" at bounding box center [790, 51] width 11 height 11
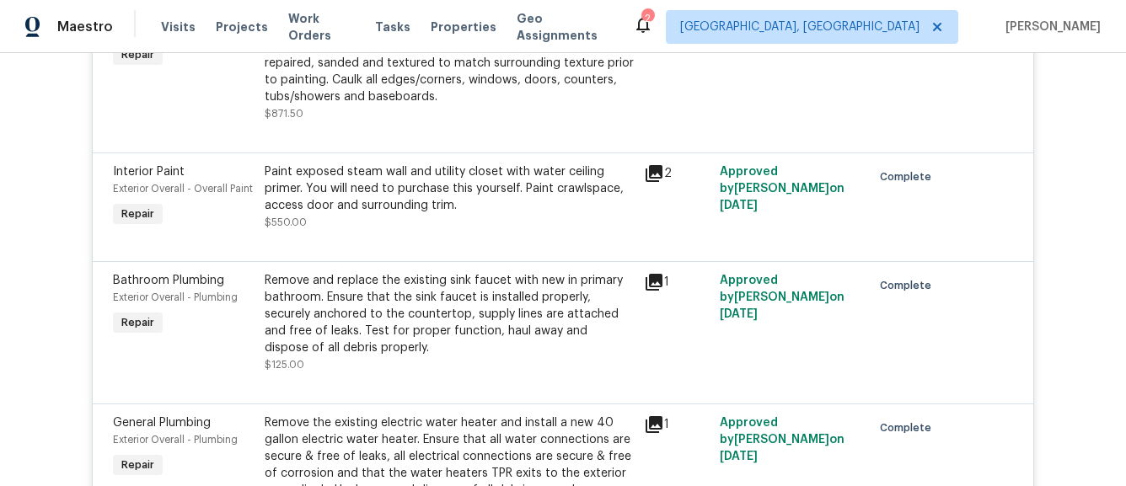
scroll to position [5759, 0]
click at [644, 271] on icon at bounding box center [654, 281] width 20 height 20
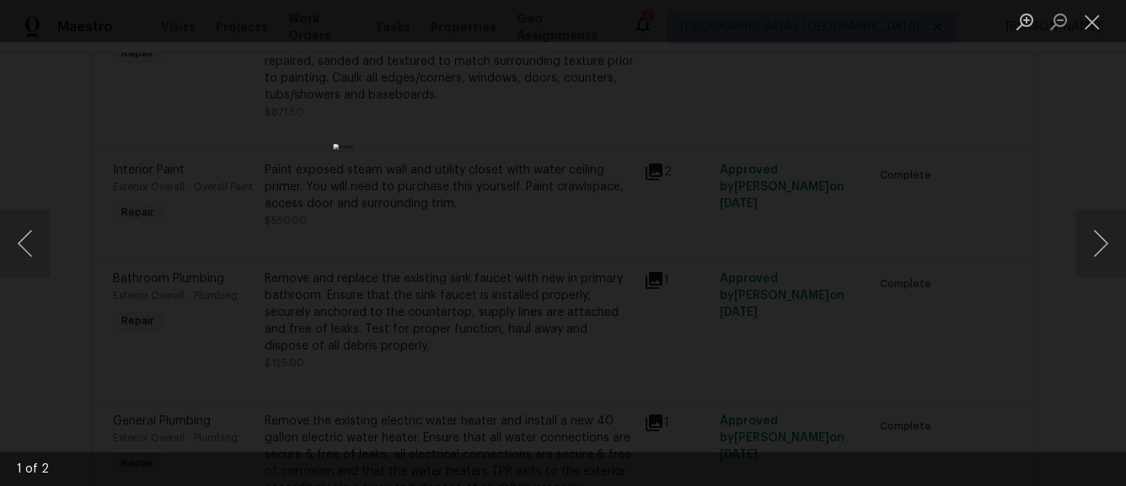
click at [954, 110] on div "Lightbox" at bounding box center [563, 243] width 1126 height 486
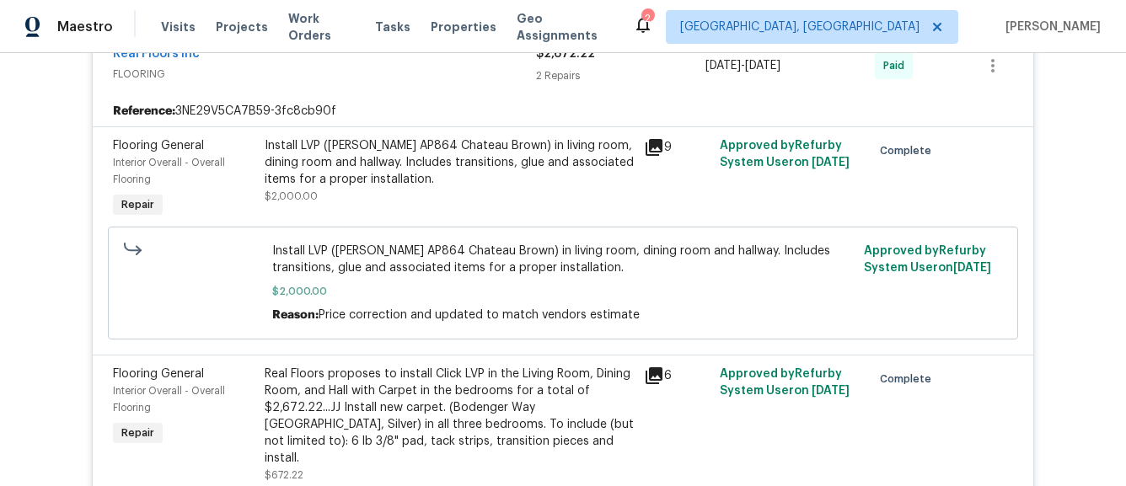
scroll to position [1907, 0]
